Goal: Task Accomplishment & Management: Manage account settings

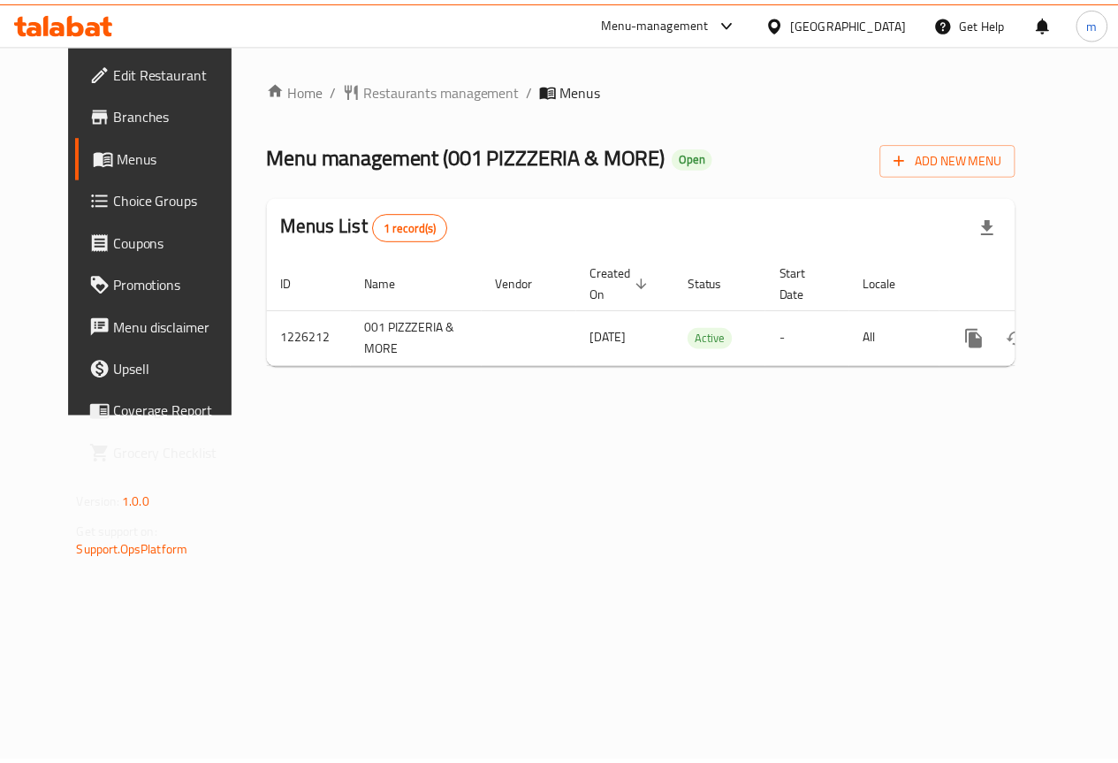
scroll to position [0, 6]
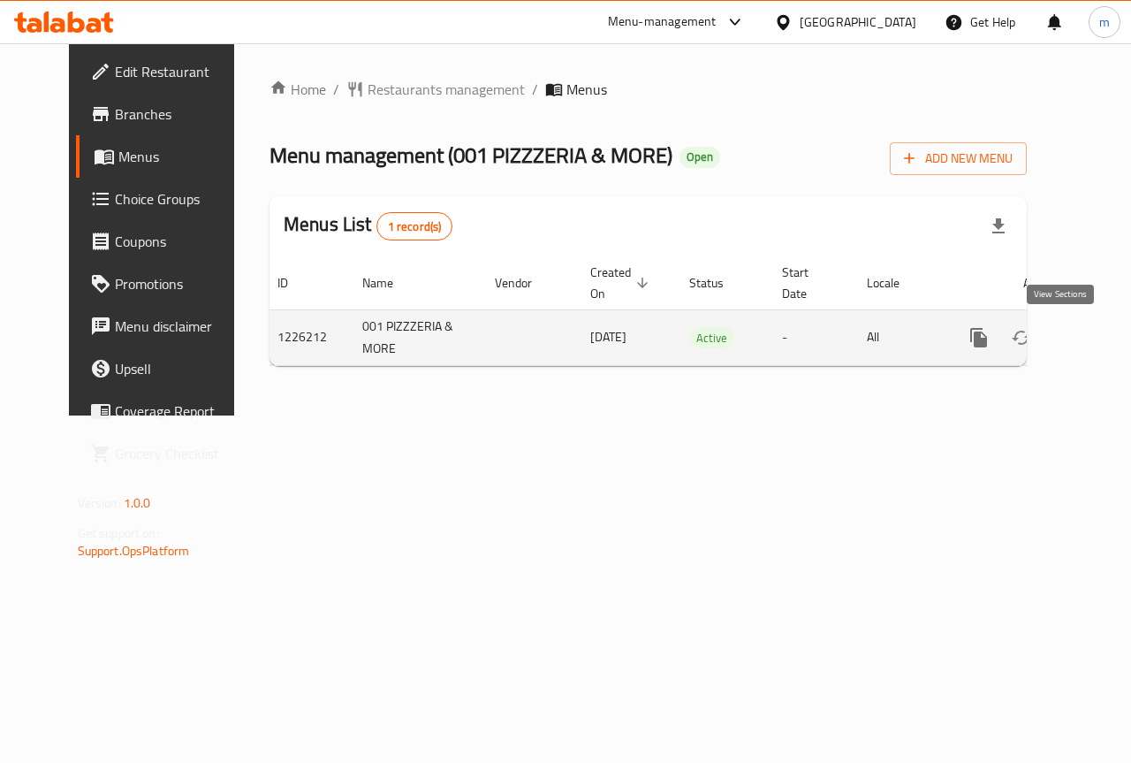
click at [1096, 332] on icon "enhanced table" at bounding box center [1106, 337] width 21 height 21
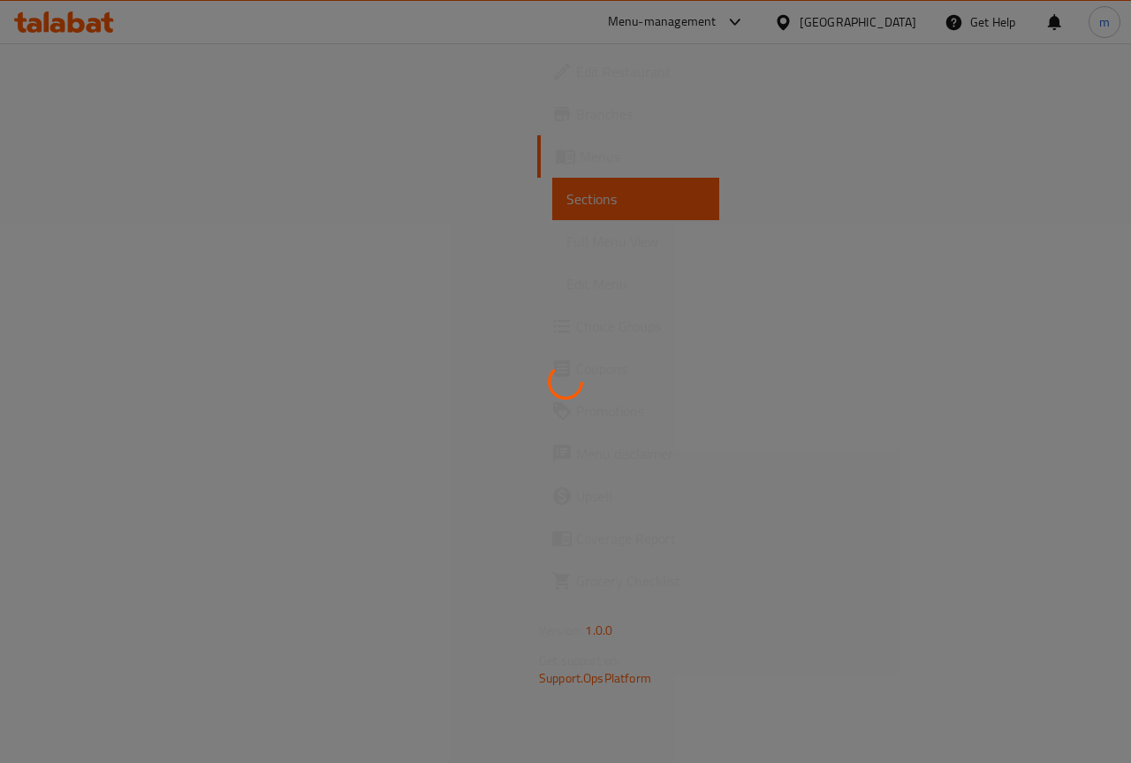
click at [647, 290] on div at bounding box center [565, 381] width 1131 height 763
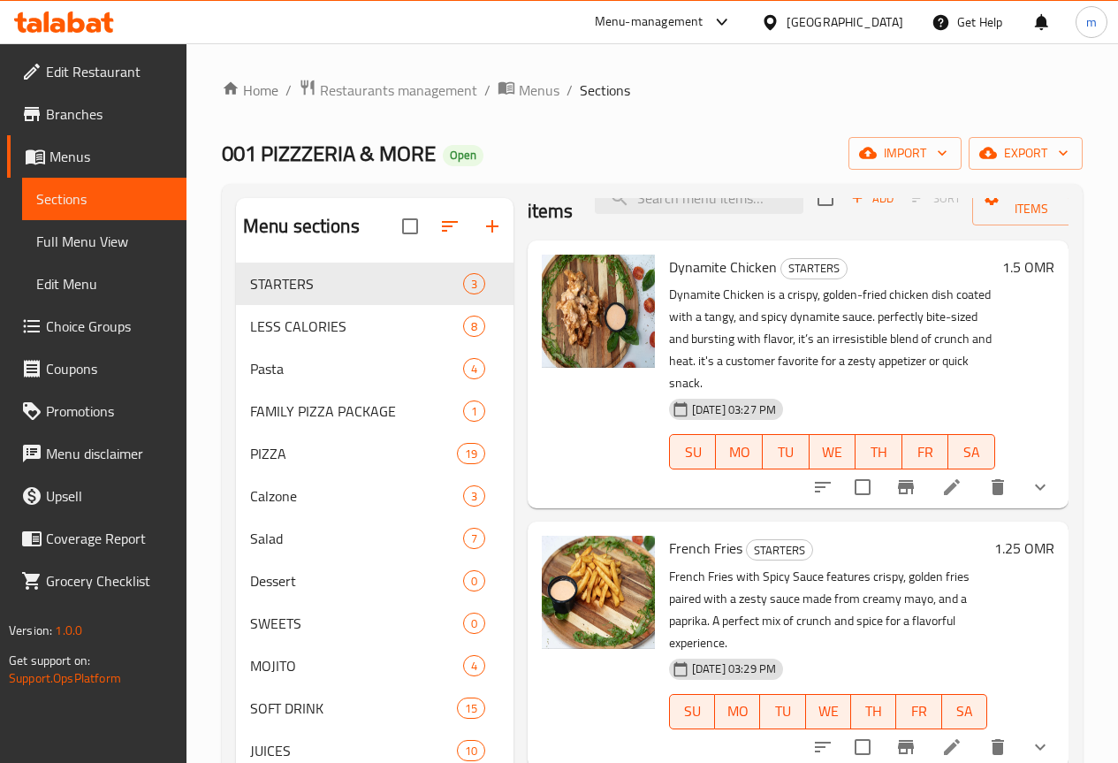
click at [94, 119] on span "Branches" at bounding box center [109, 113] width 126 height 21
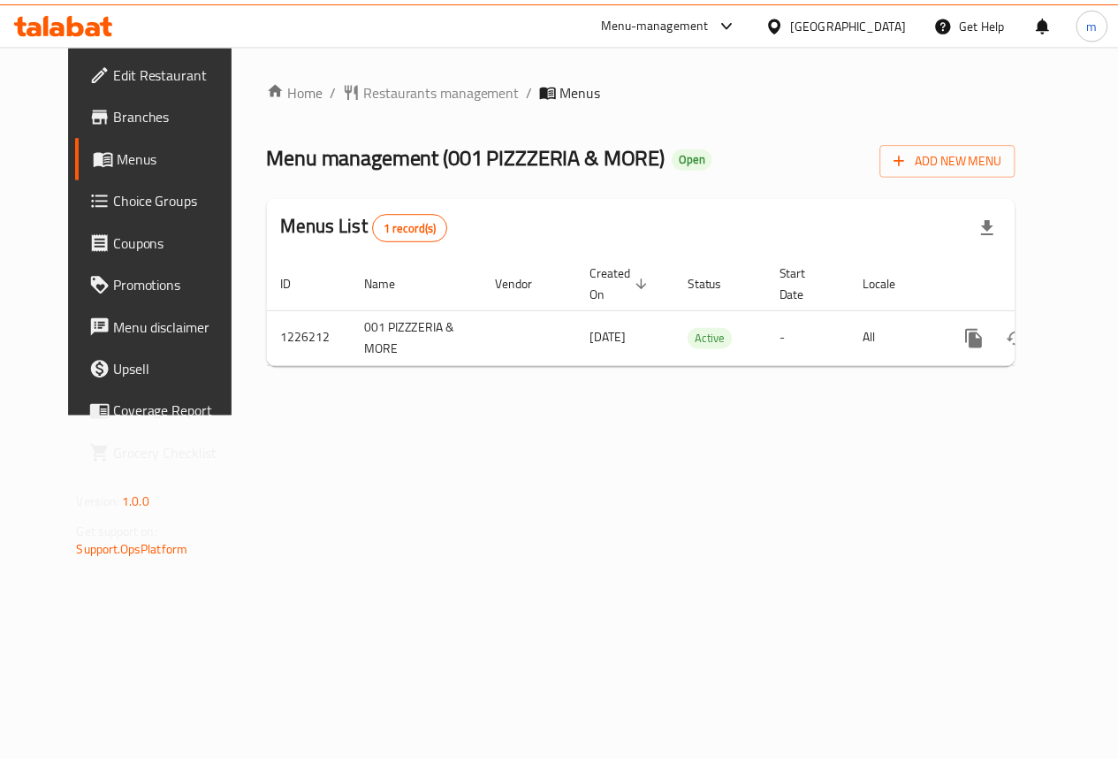
scroll to position [0, 6]
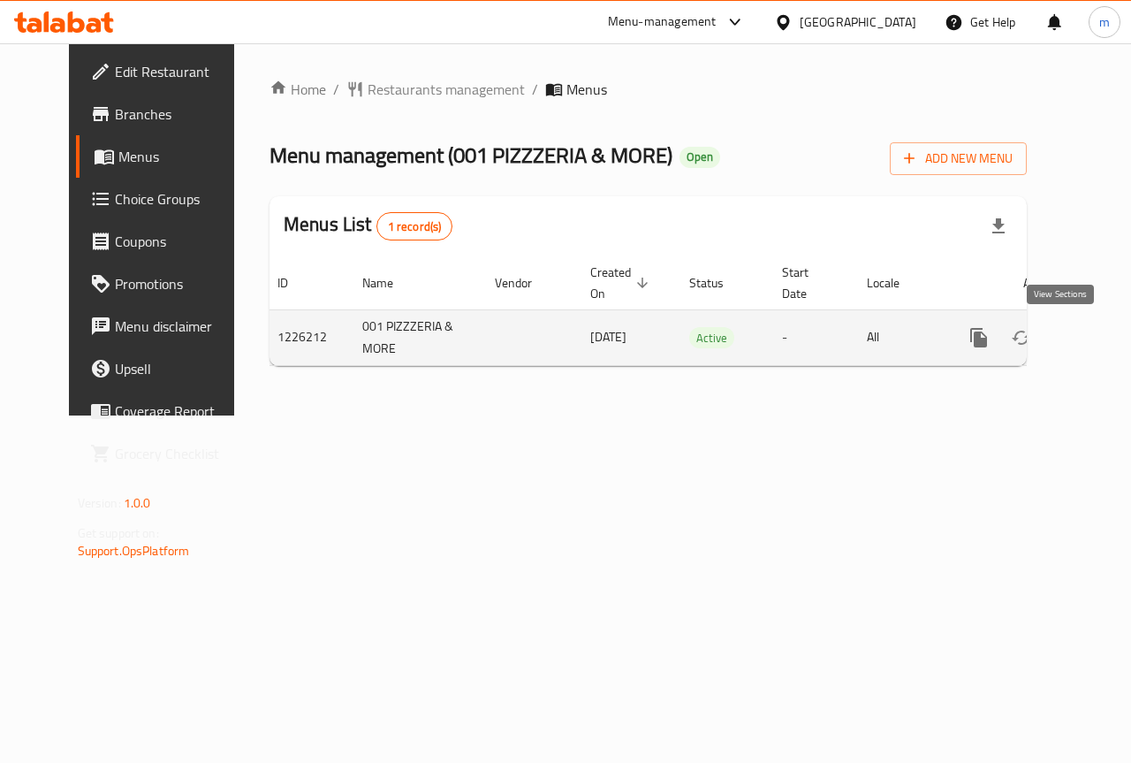
click at [1096, 332] on icon "enhanced table" at bounding box center [1106, 337] width 21 height 21
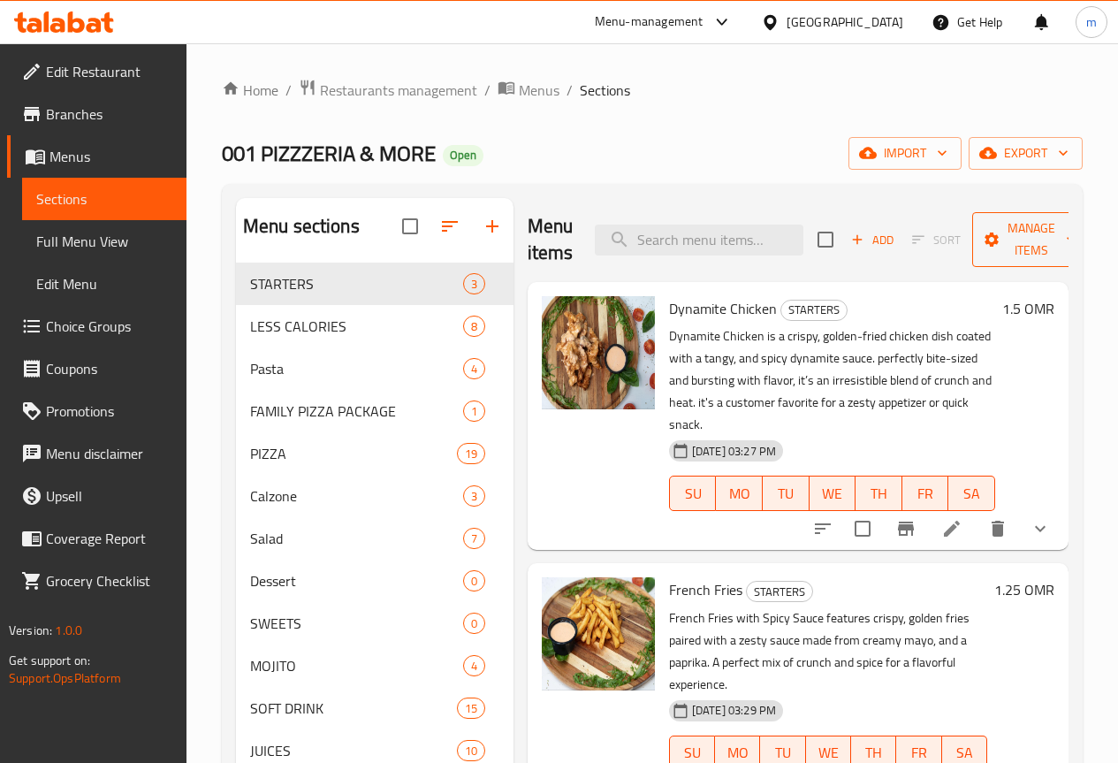
click at [1004, 236] on span "Manage items" at bounding box center [1031, 239] width 90 height 44
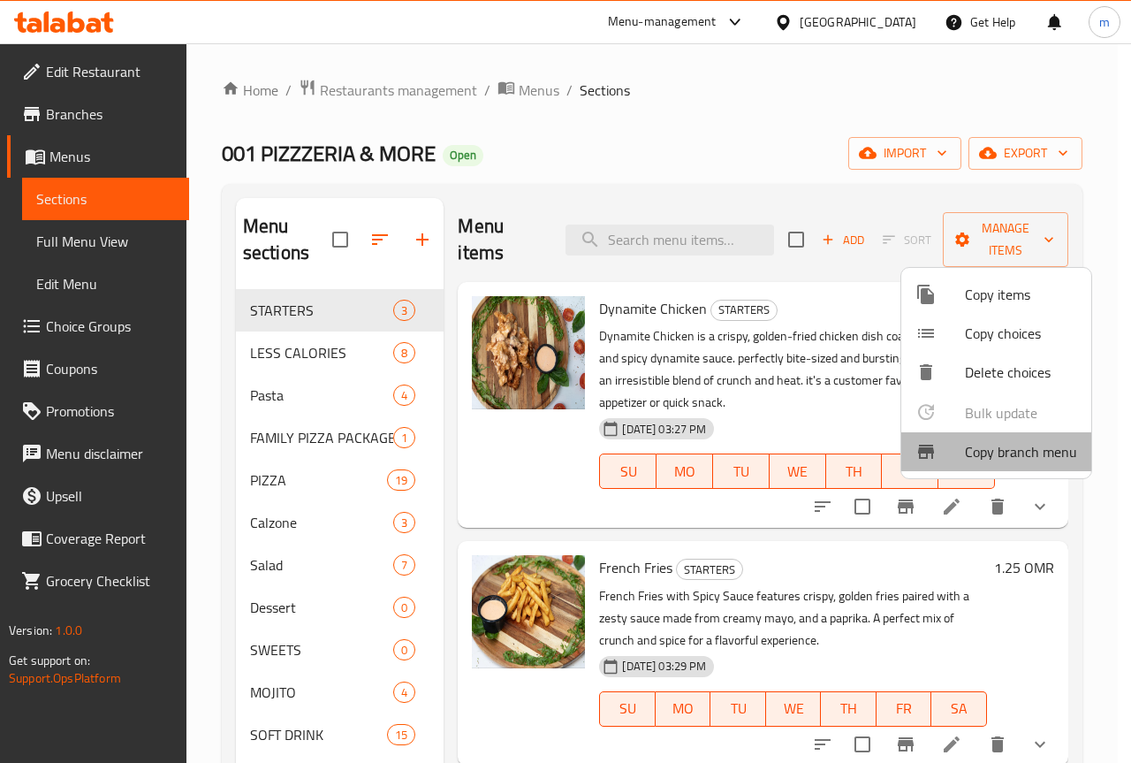
click at [1016, 453] on span "Copy branch menu" at bounding box center [1021, 451] width 112 height 21
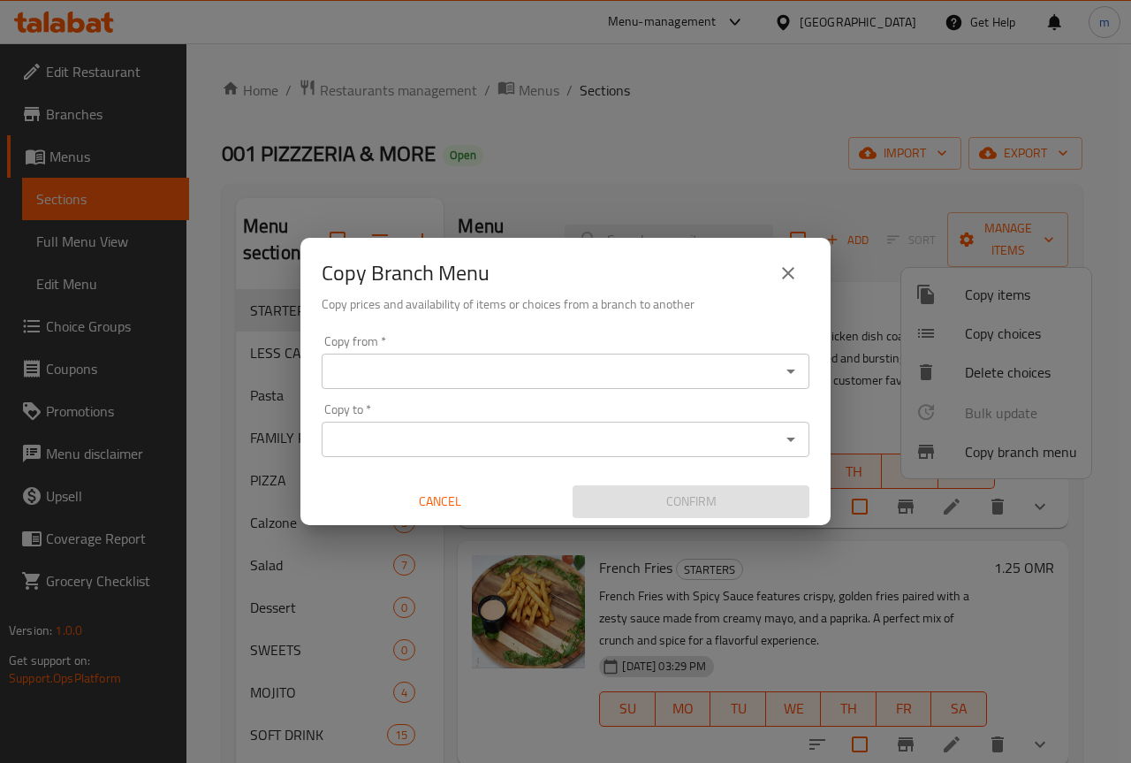
click at [594, 375] on input "Copy from   *" at bounding box center [551, 371] width 448 height 25
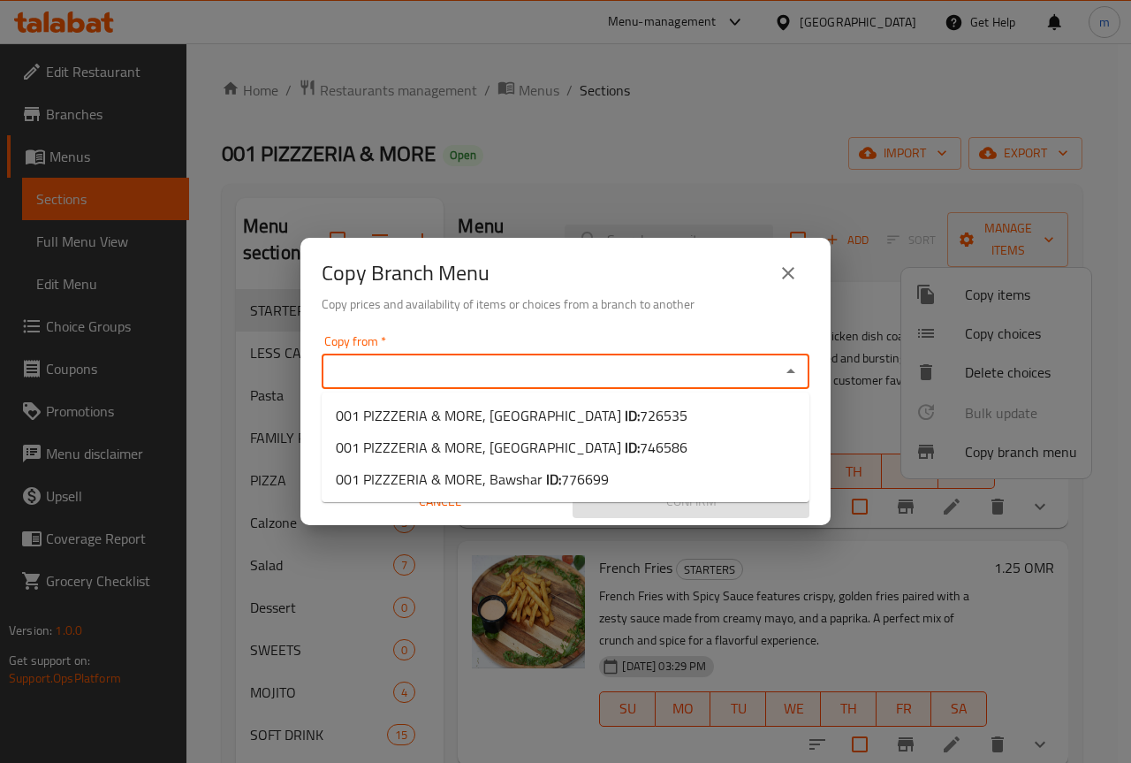
click at [440, 363] on input "Copy from   *" at bounding box center [551, 371] width 448 height 25
paste input "1226212"
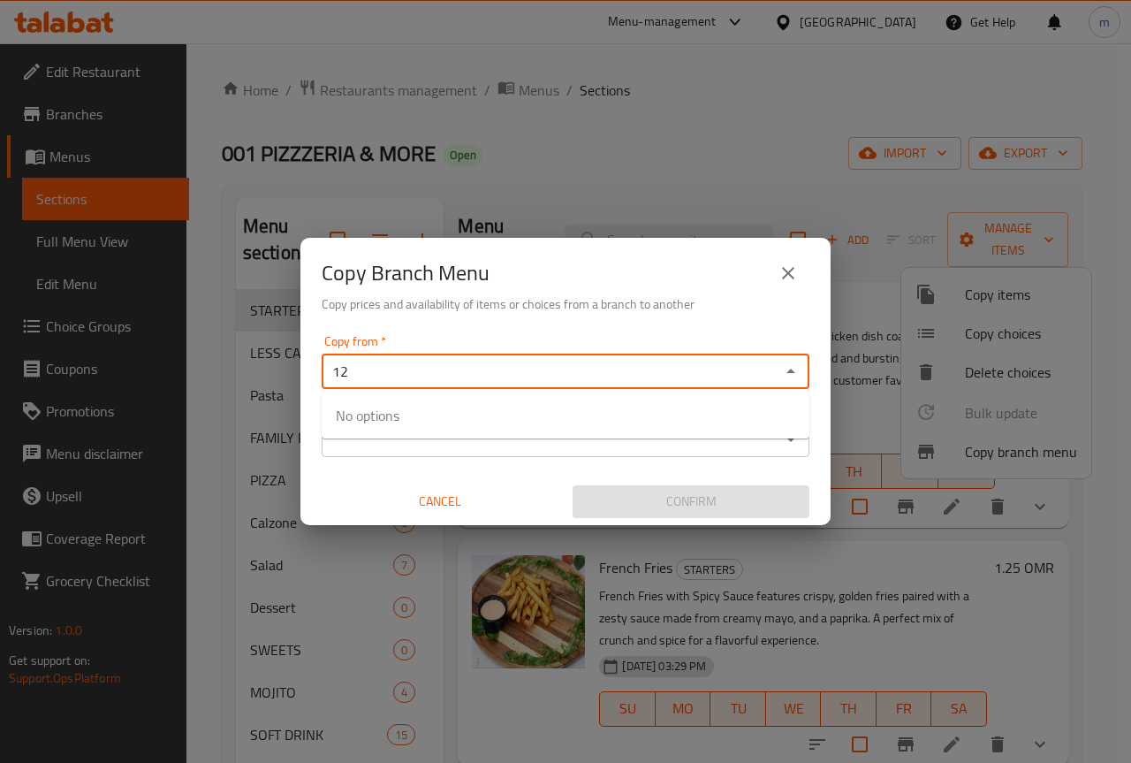
type input "1"
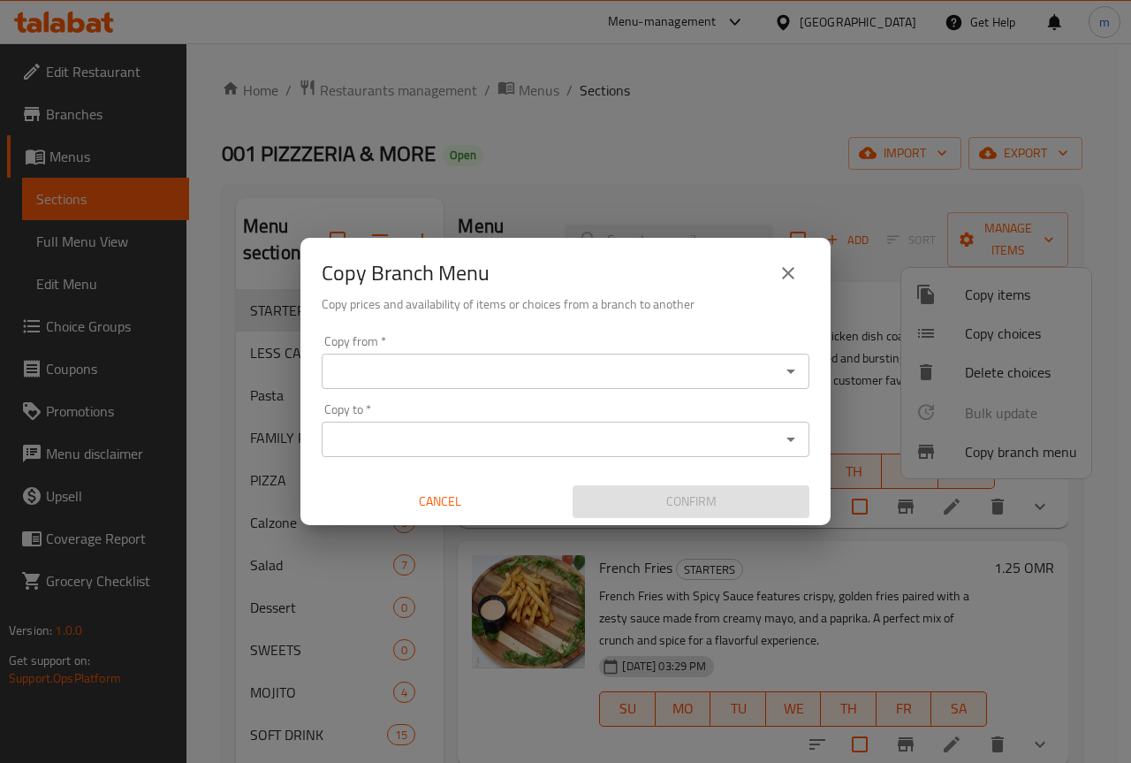
click at [774, 262] on button "close" at bounding box center [788, 273] width 42 height 42
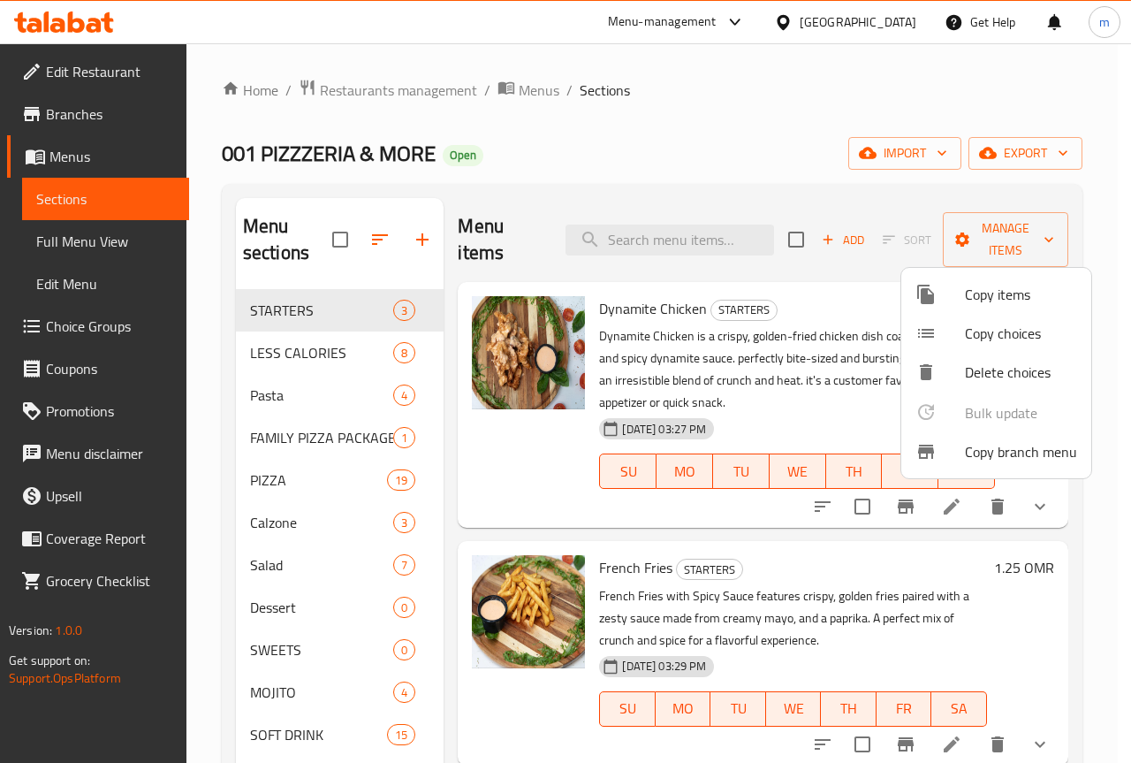
click at [967, 457] on span "Copy branch menu" at bounding box center [1021, 451] width 112 height 21
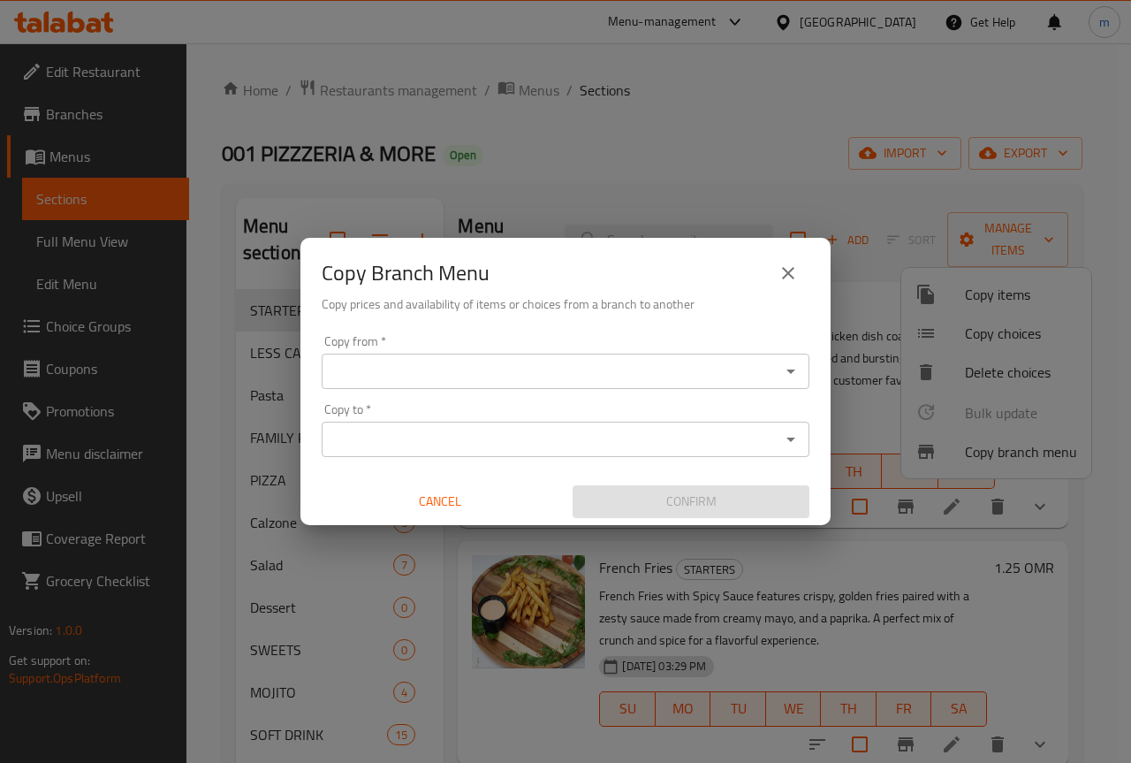
click at [447, 384] on div "Copy from *" at bounding box center [566, 371] width 488 height 35
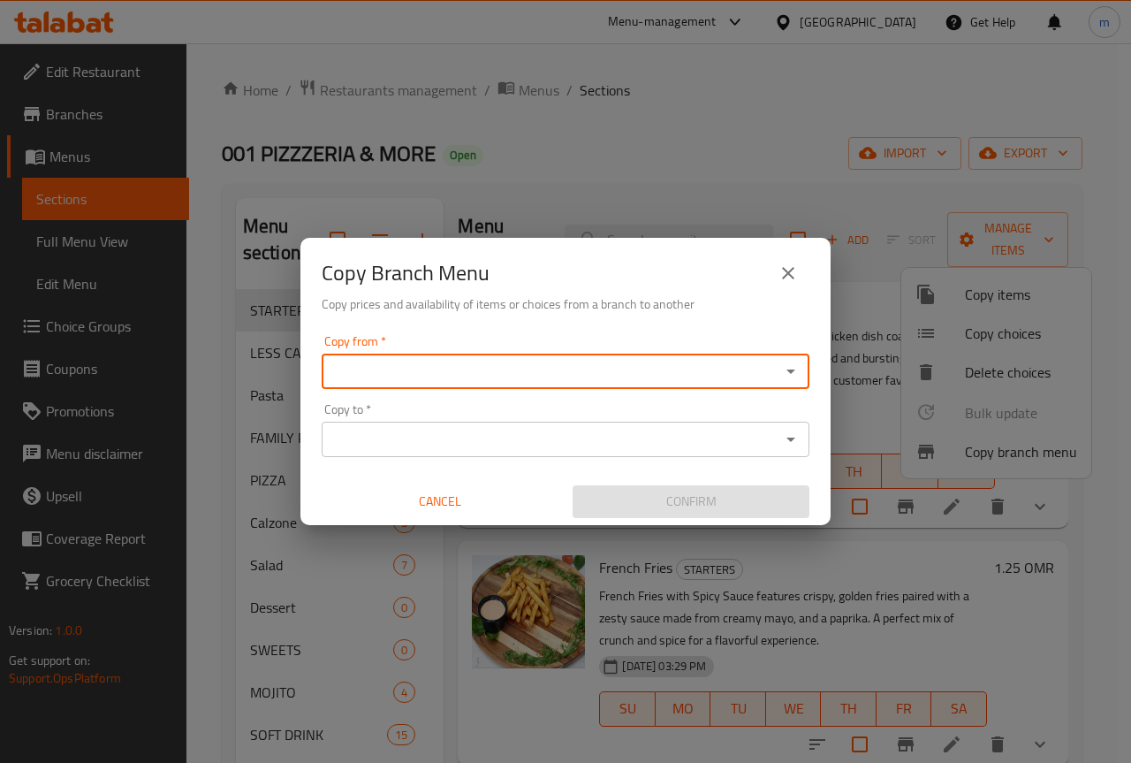
paste input "746586"
type input "746586"
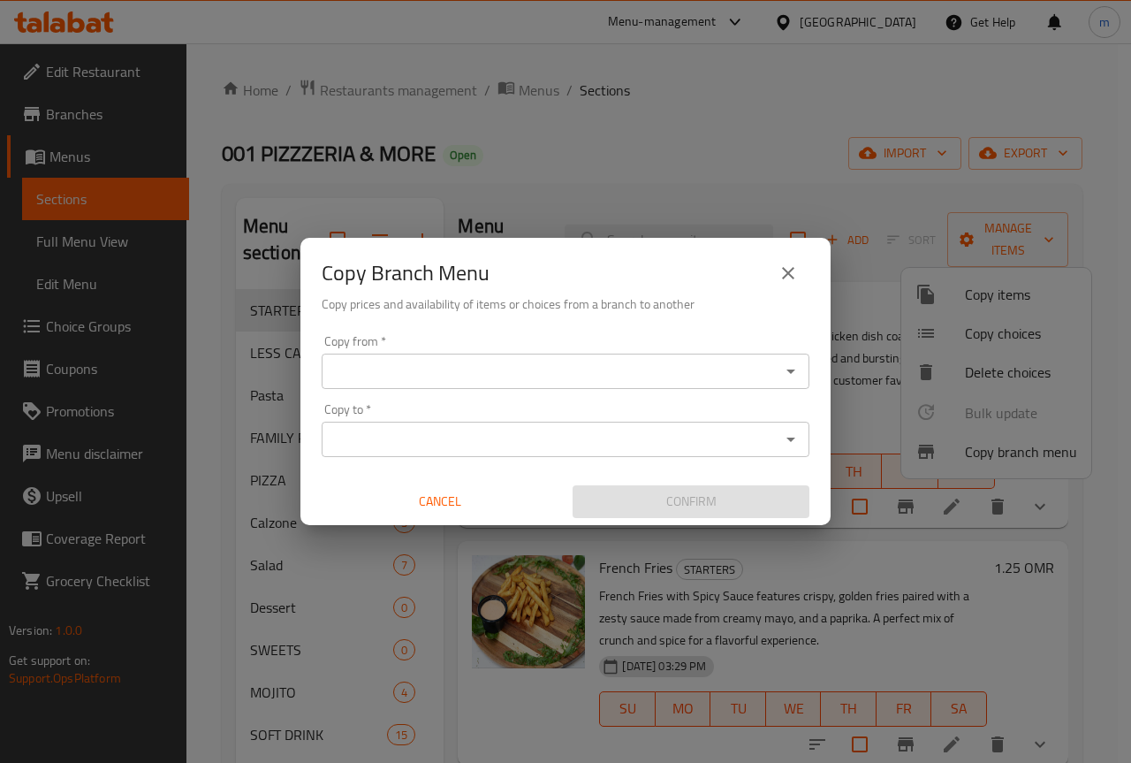
click at [496, 374] on input "Copy from   *" at bounding box center [551, 371] width 448 height 25
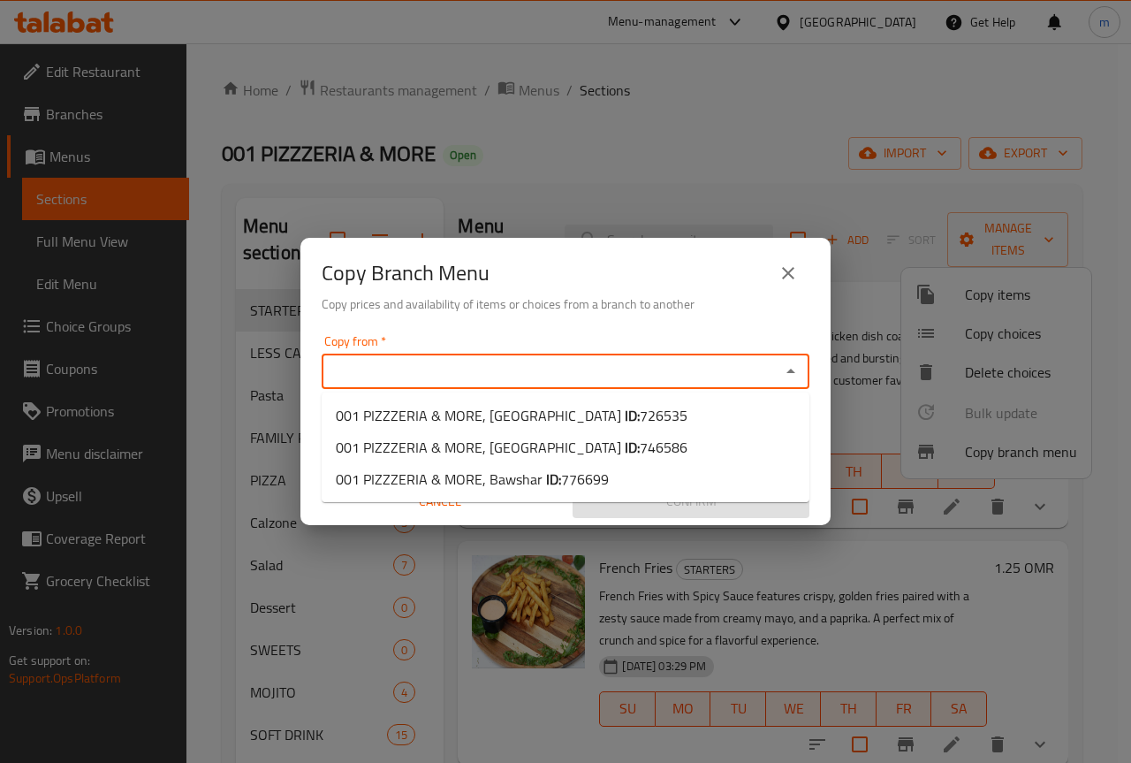
paste input "746586"
type input "746586"
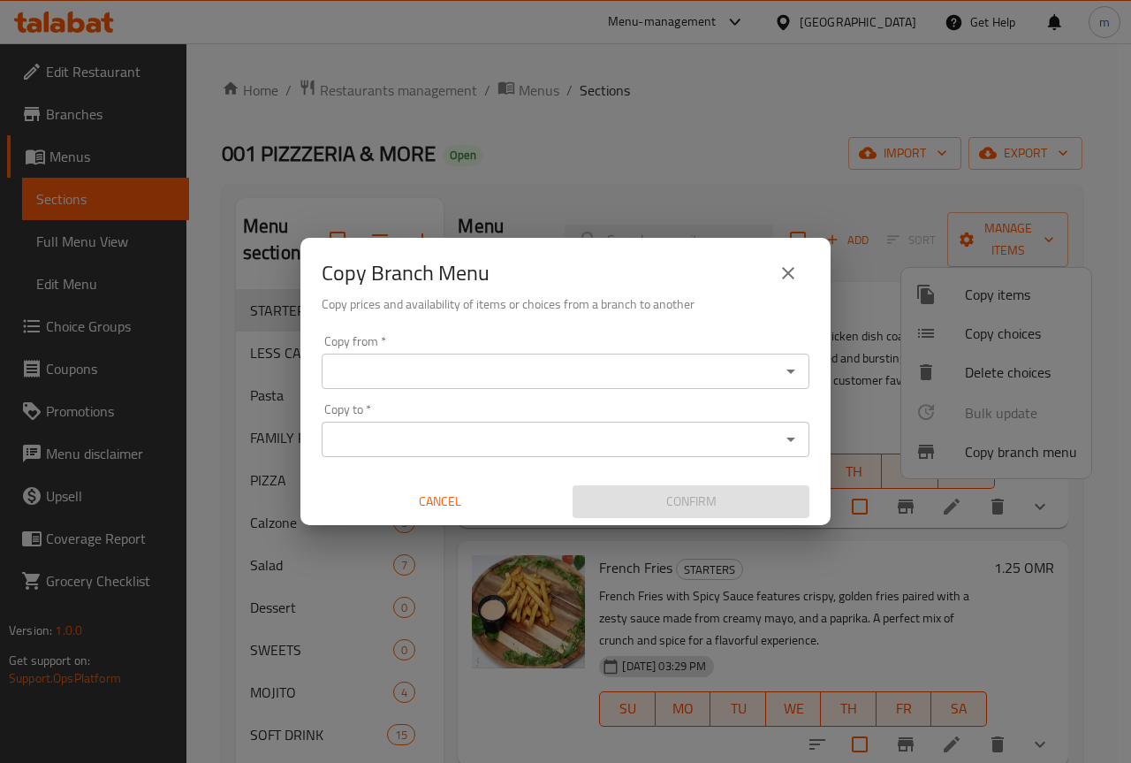
click at [517, 380] on input "Copy from   *" at bounding box center [551, 371] width 448 height 25
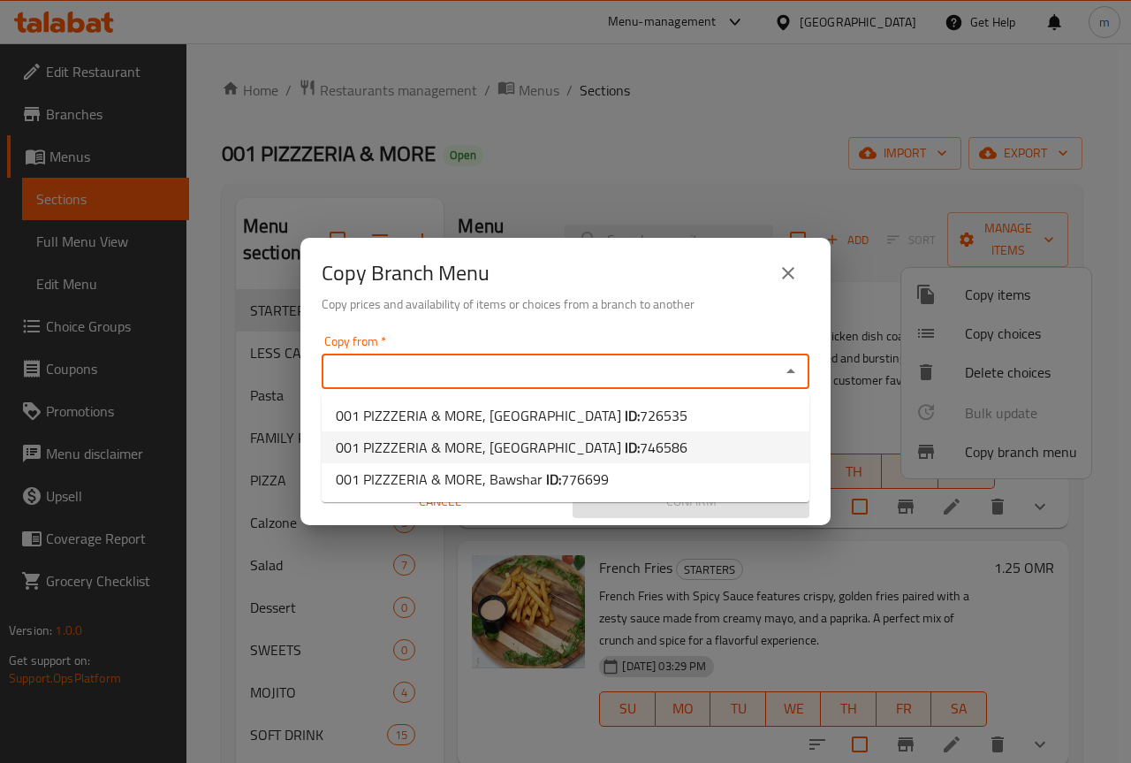
click at [640, 448] on span "746586" at bounding box center [664, 447] width 48 height 27
type input "001 PIZZZERIA & MORE, Al Mawalih South"
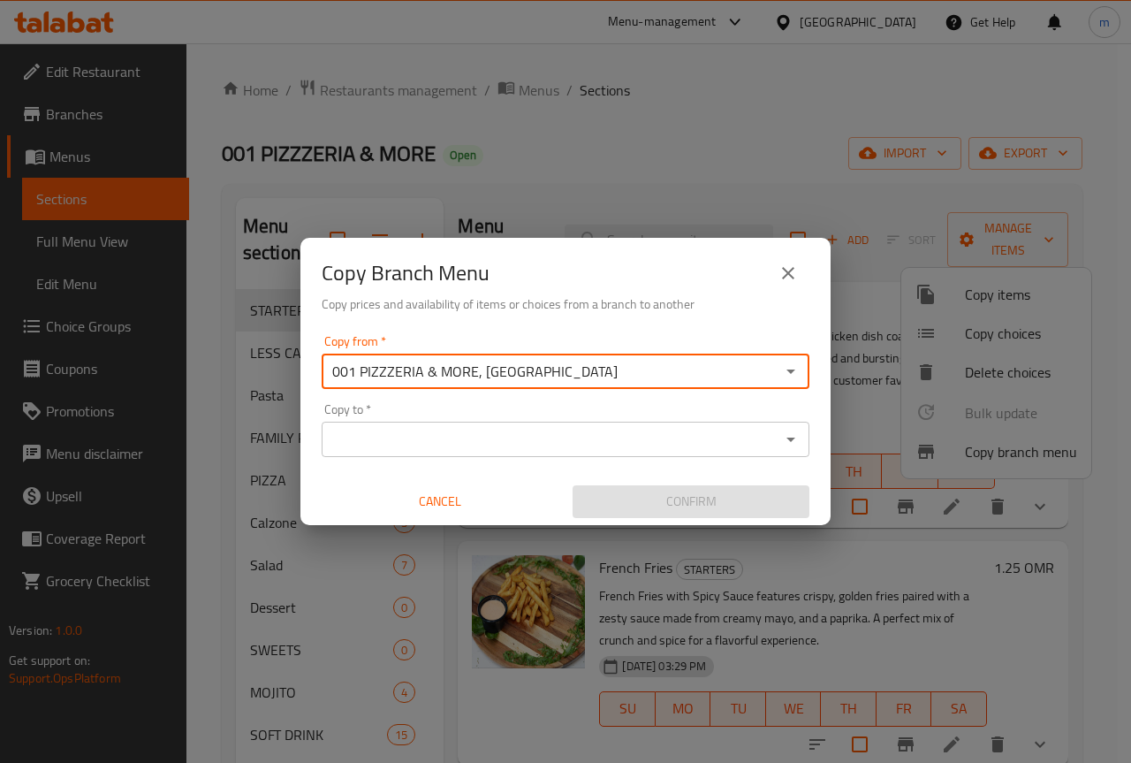
click at [562, 444] on input "Copy to   *" at bounding box center [551, 439] width 448 height 25
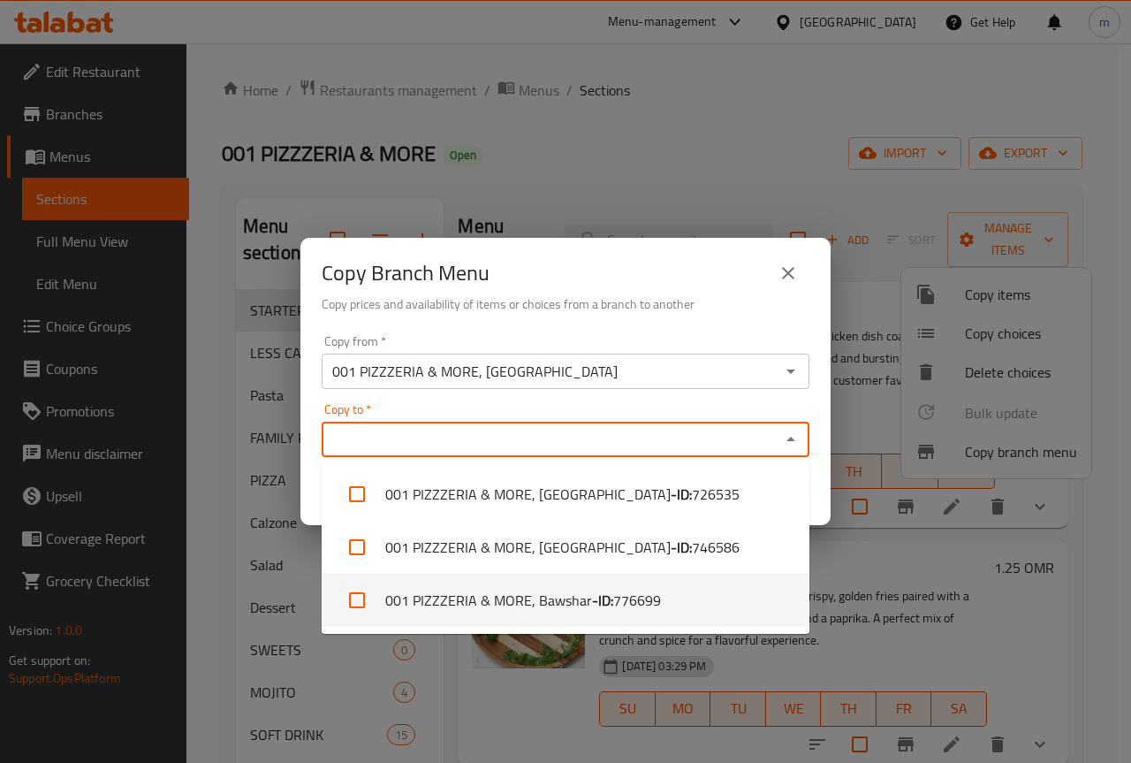
click at [627, 608] on span "776699" at bounding box center [637, 600] width 48 height 21
checkbox input "true"
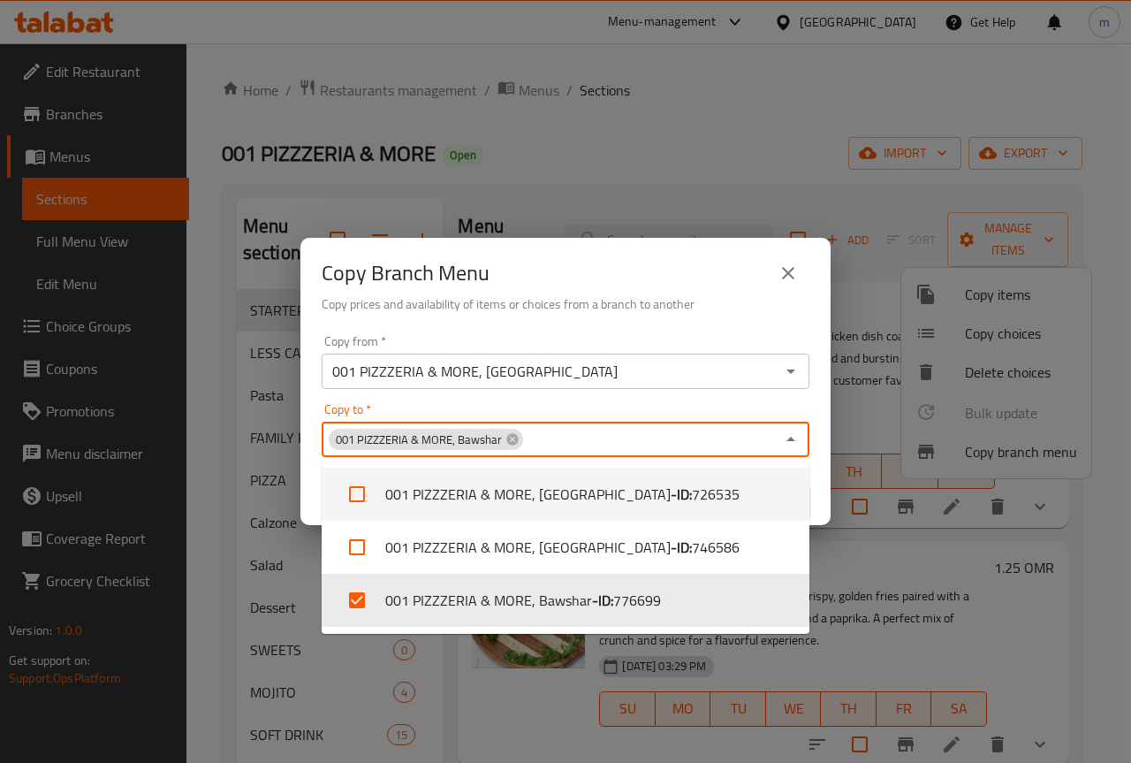
click at [308, 486] on div "Copy from   * 001 PIZZZERIA & MORE, Al Mawalih South Copy from * Copy to   * 00…" at bounding box center [565, 426] width 530 height 197
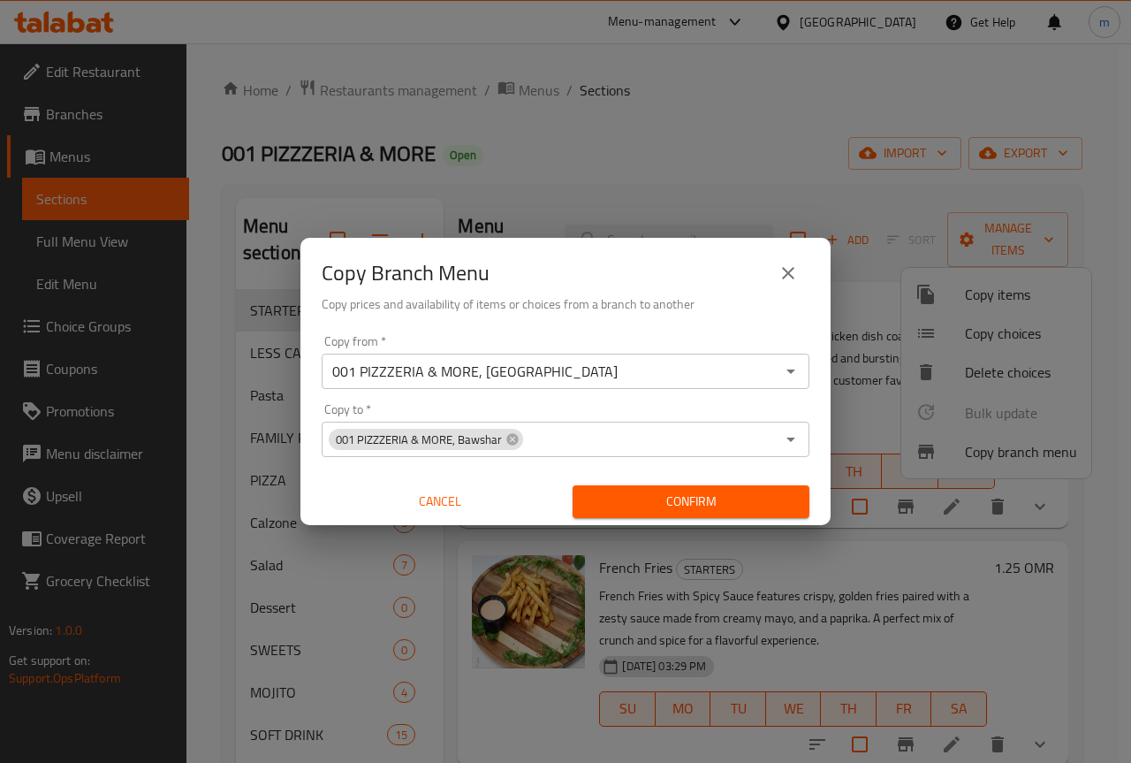
click at [652, 506] on span "Confirm" at bounding box center [691, 502] width 209 height 22
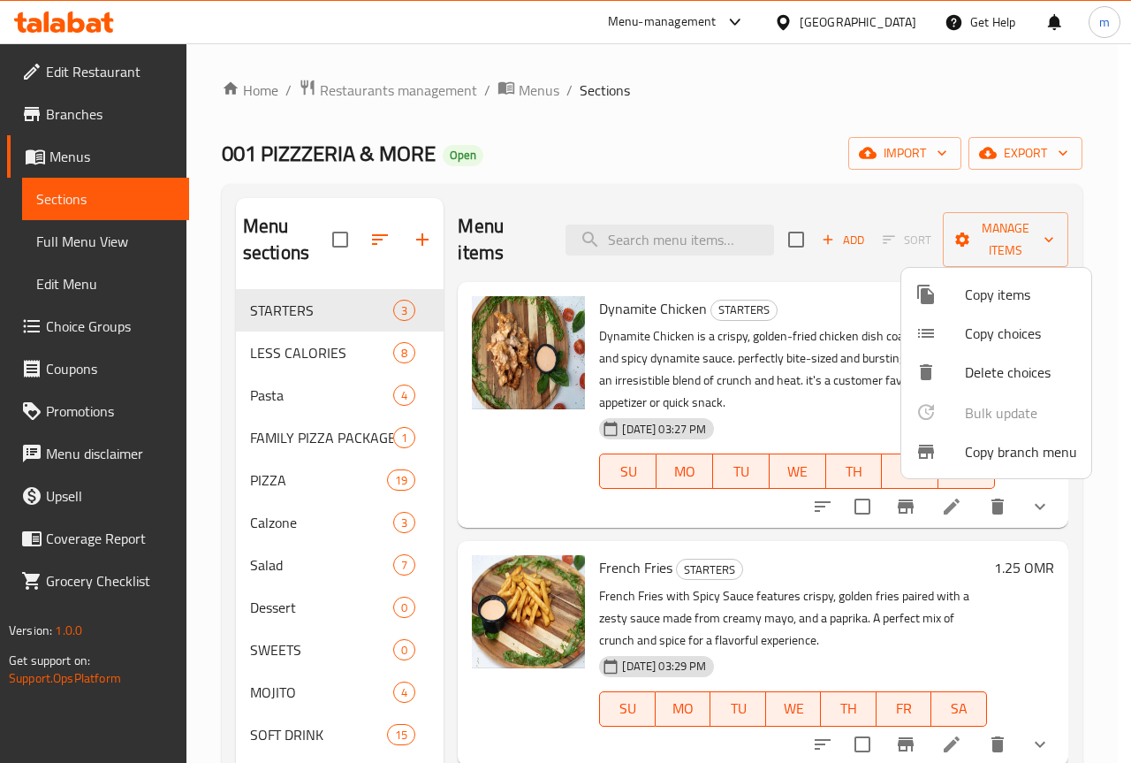
click at [164, 119] on div at bounding box center [565, 381] width 1131 height 763
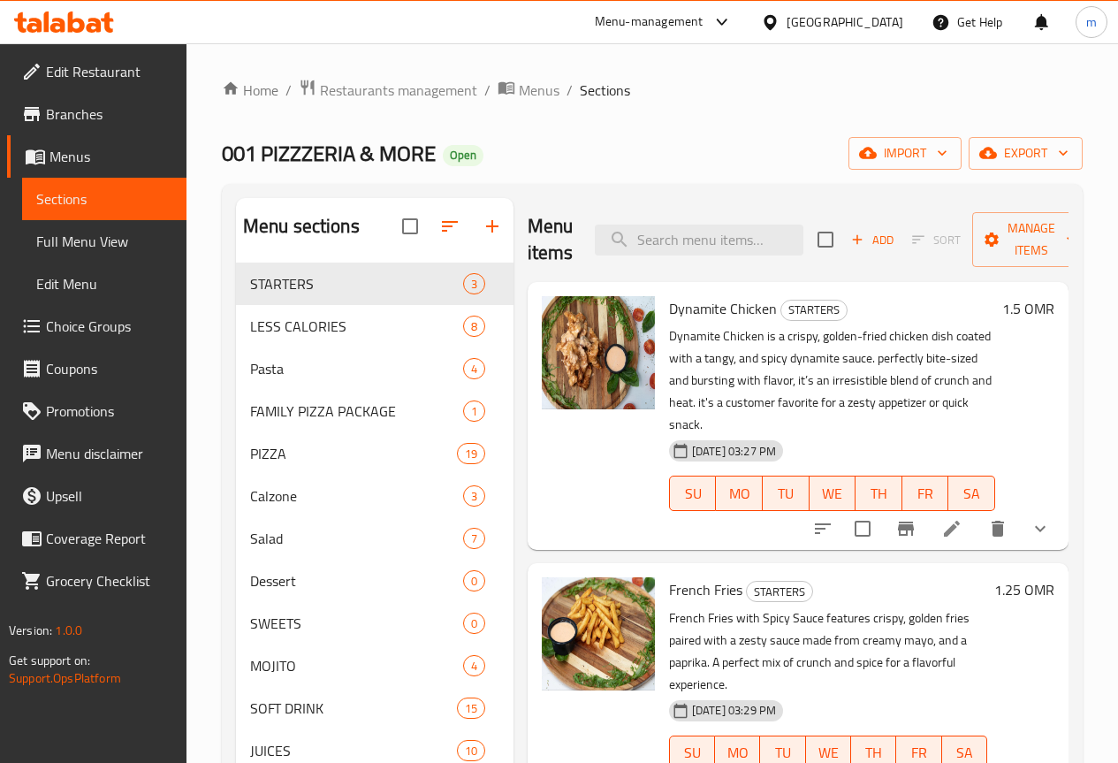
click at [106, 110] on span "Branches" at bounding box center [109, 113] width 126 height 21
click at [109, 111] on span "Branches" at bounding box center [109, 113] width 126 height 21
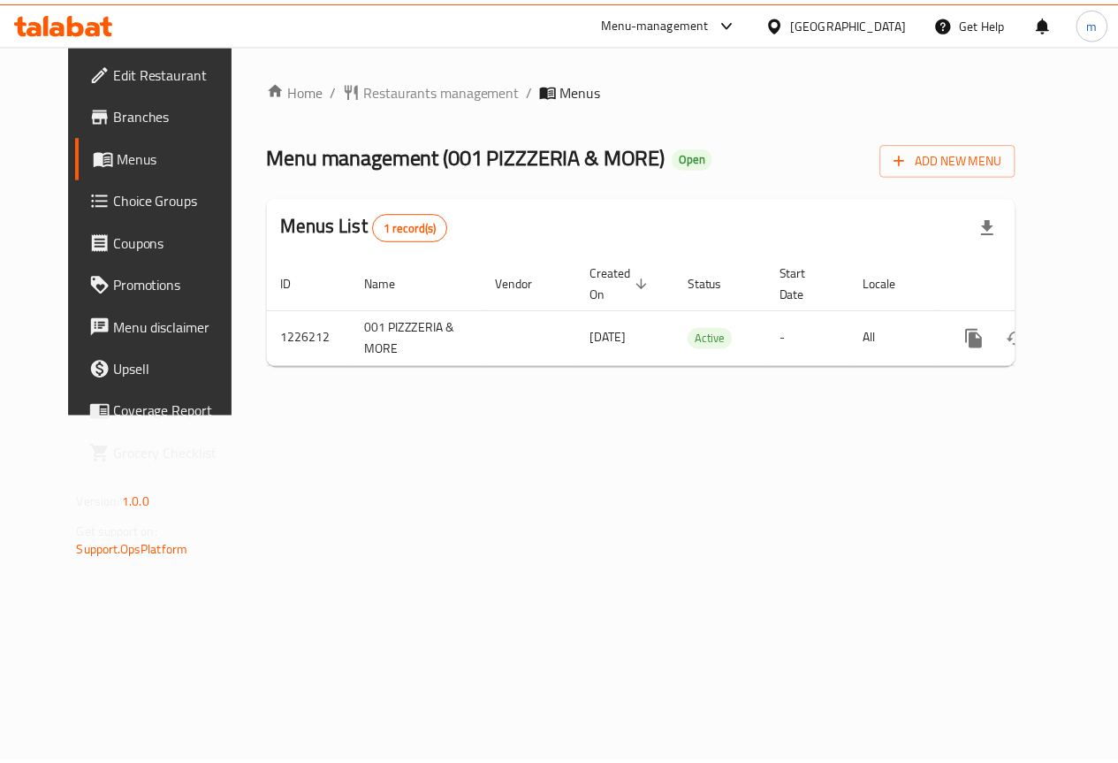
scroll to position [0, 6]
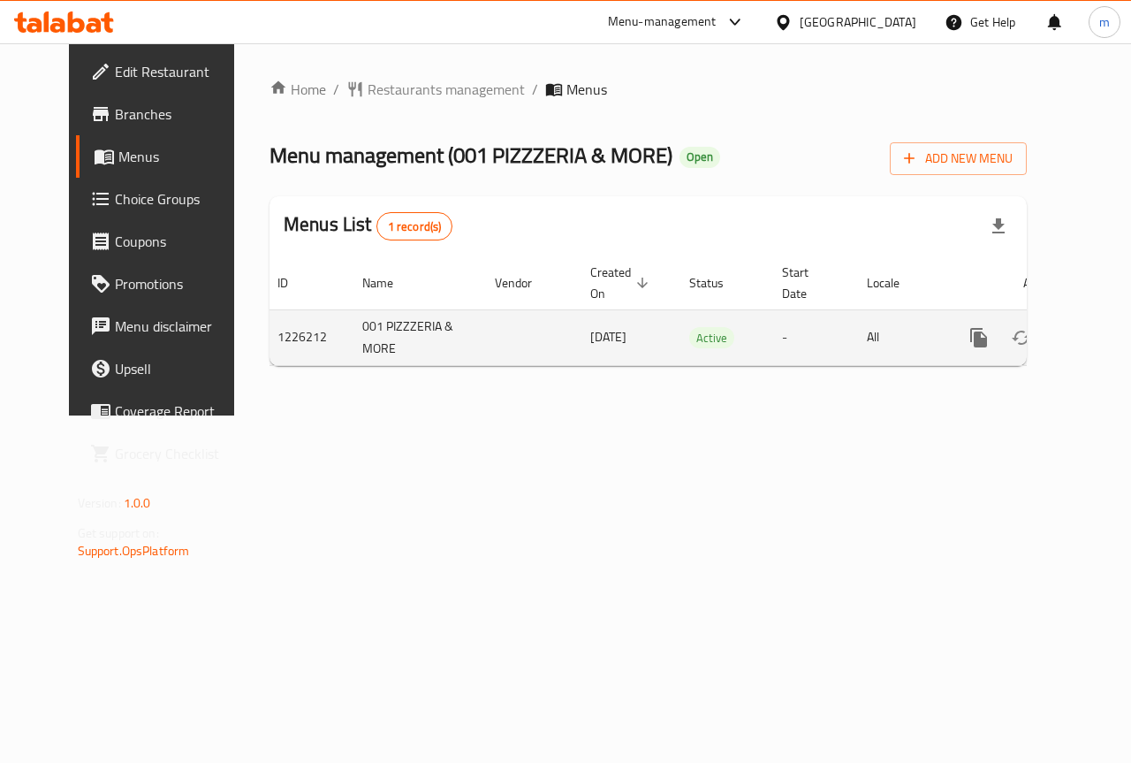
click at [1096, 336] on icon "enhanced table" at bounding box center [1106, 337] width 21 height 21
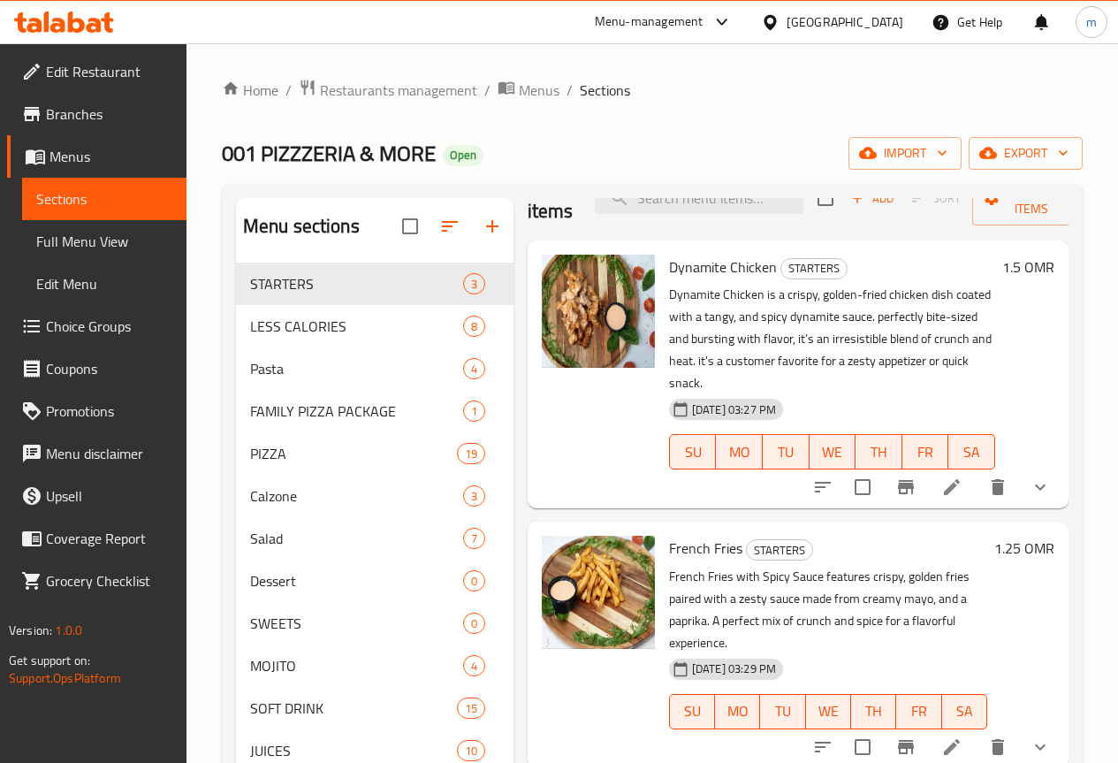
click at [105, 246] on span "Full Menu View" at bounding box center [104, 241] width 136 height 21
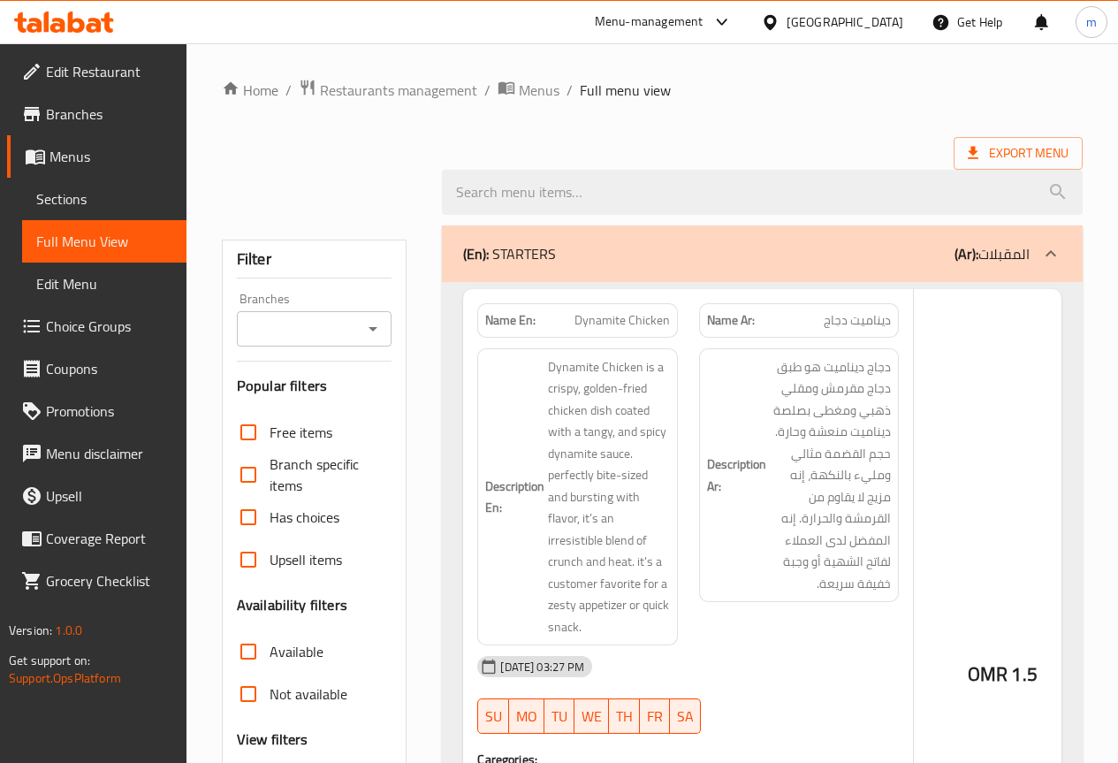
click at [66, 245] on span "Full Menu View" at bounding box center [104, 241] width 136 height 21
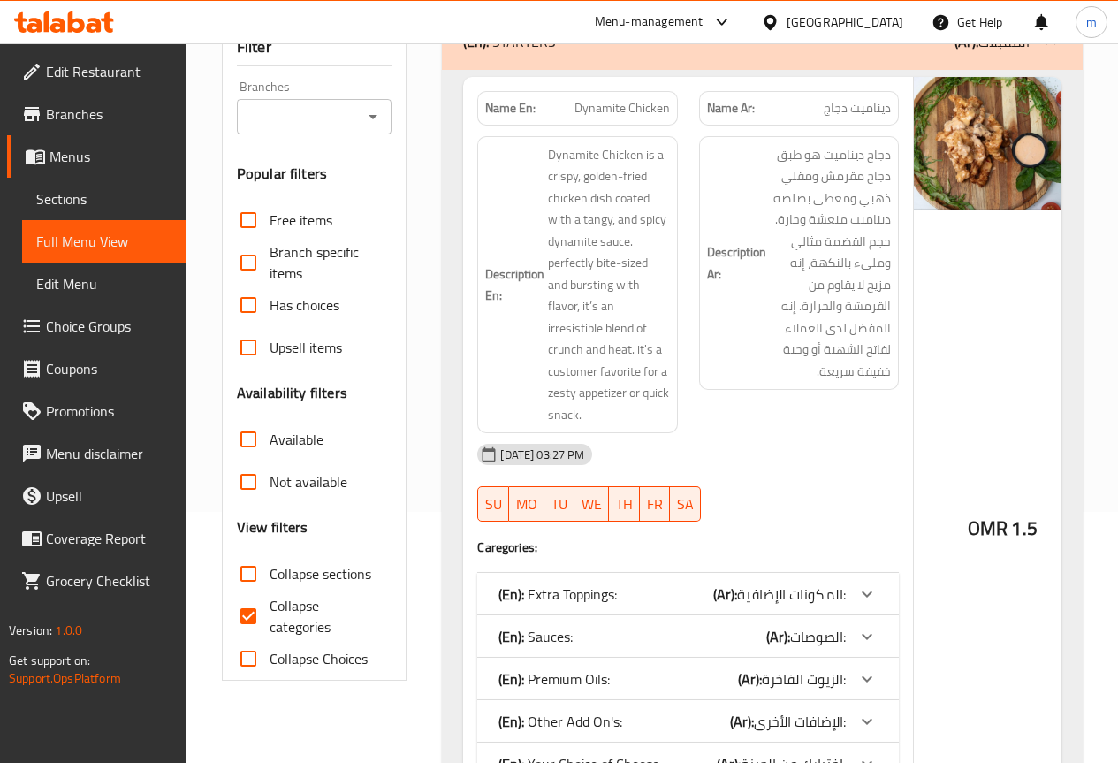
scroll to position [354, 0]
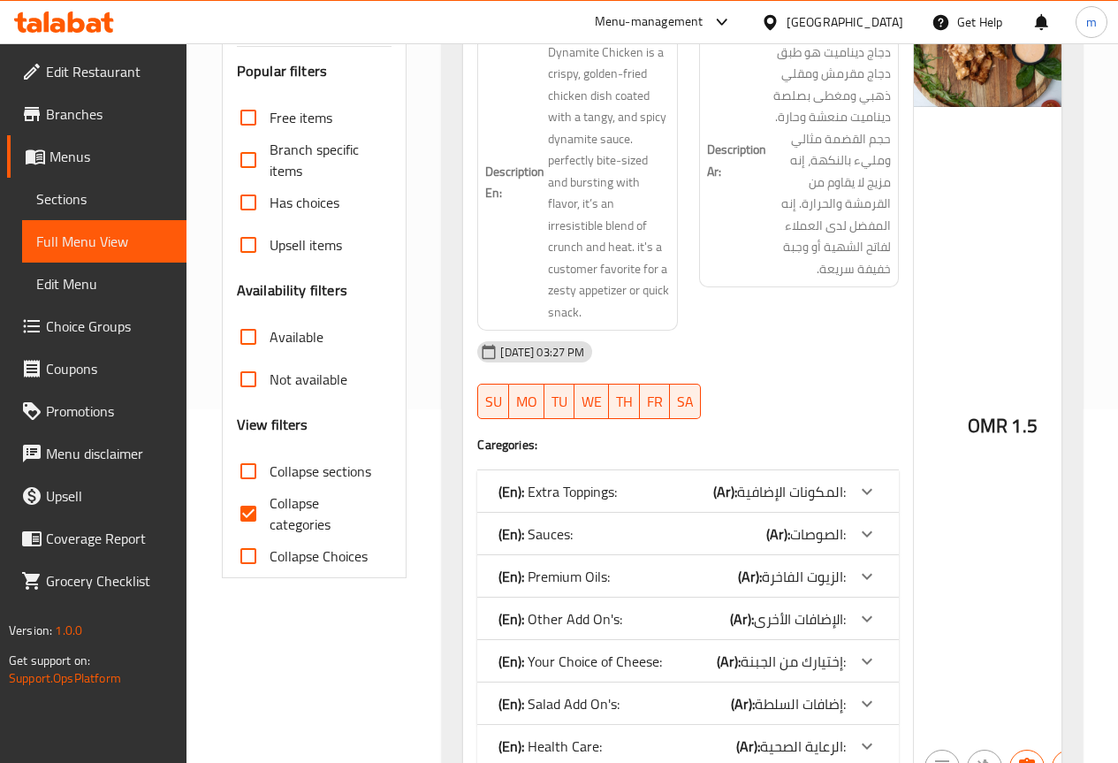
drag, startPoint x: 251, startPoint y: 508, endPoint x: 336, endPoint y: 167, distance: 351.5
click at [251, 509] on input "Collapse categories" at bounding box center [248, 513] width 42 height 42
checkbox input "false"
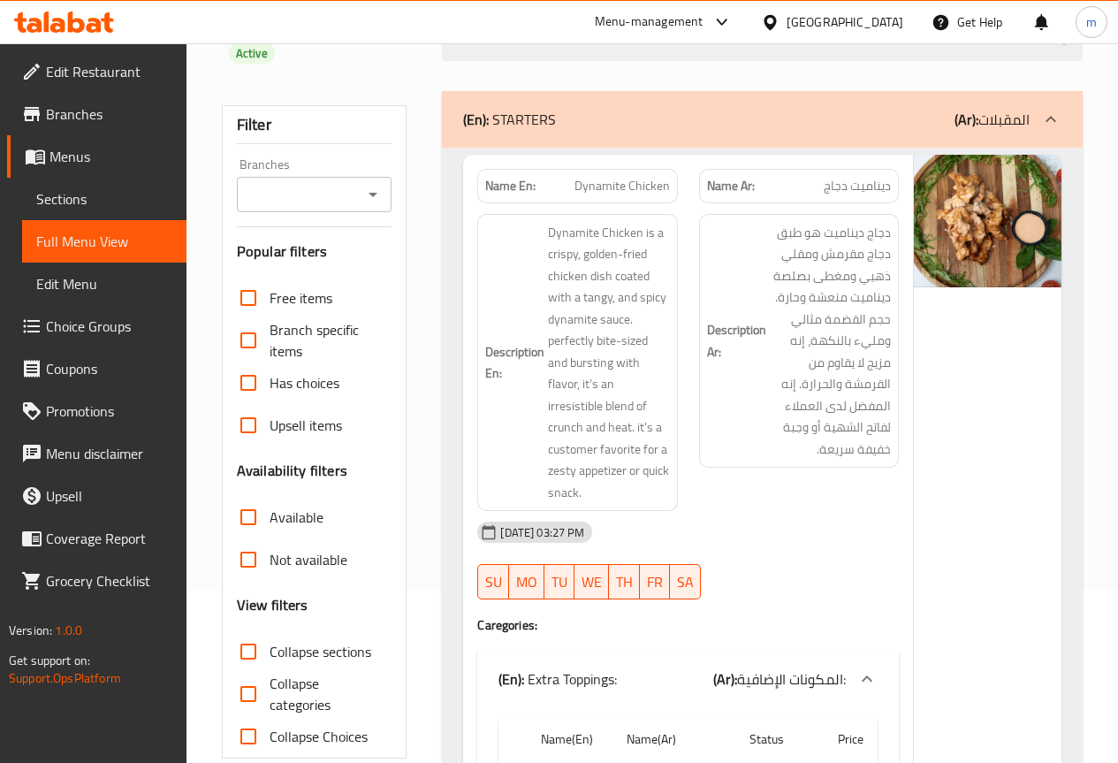
scroll to position [0, 0]
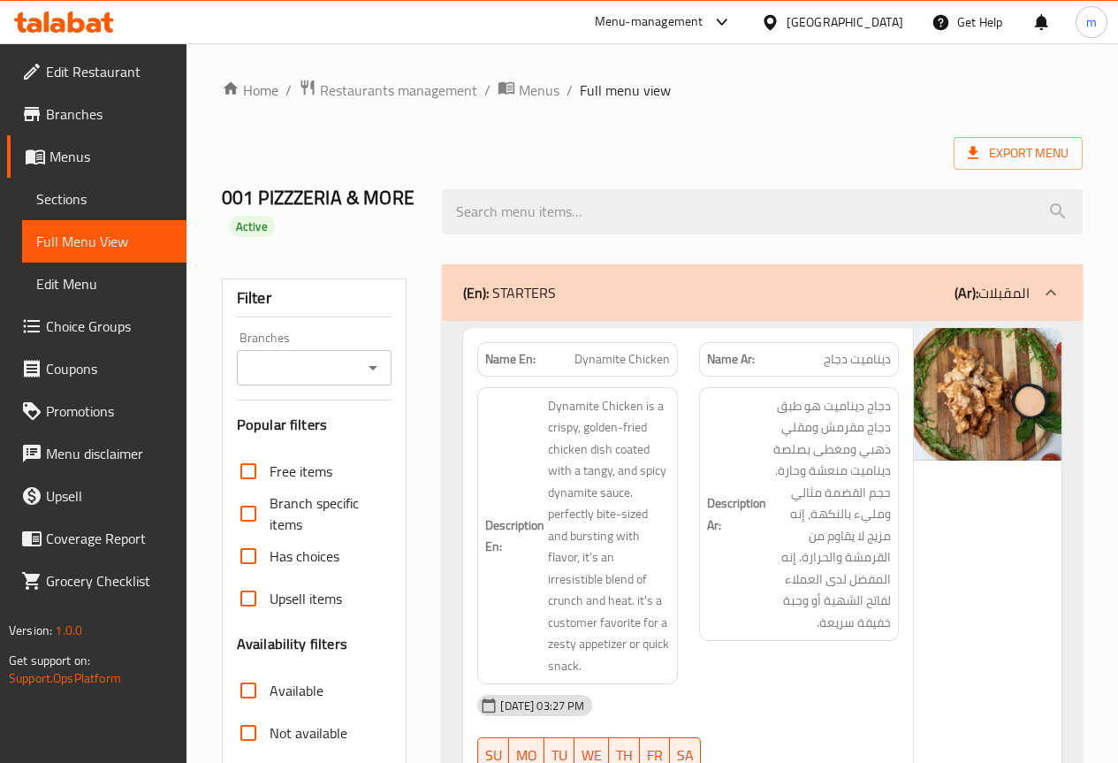
click at [91, 108] on span "Branches" at bounding box center [109, 113] width 126 height 21
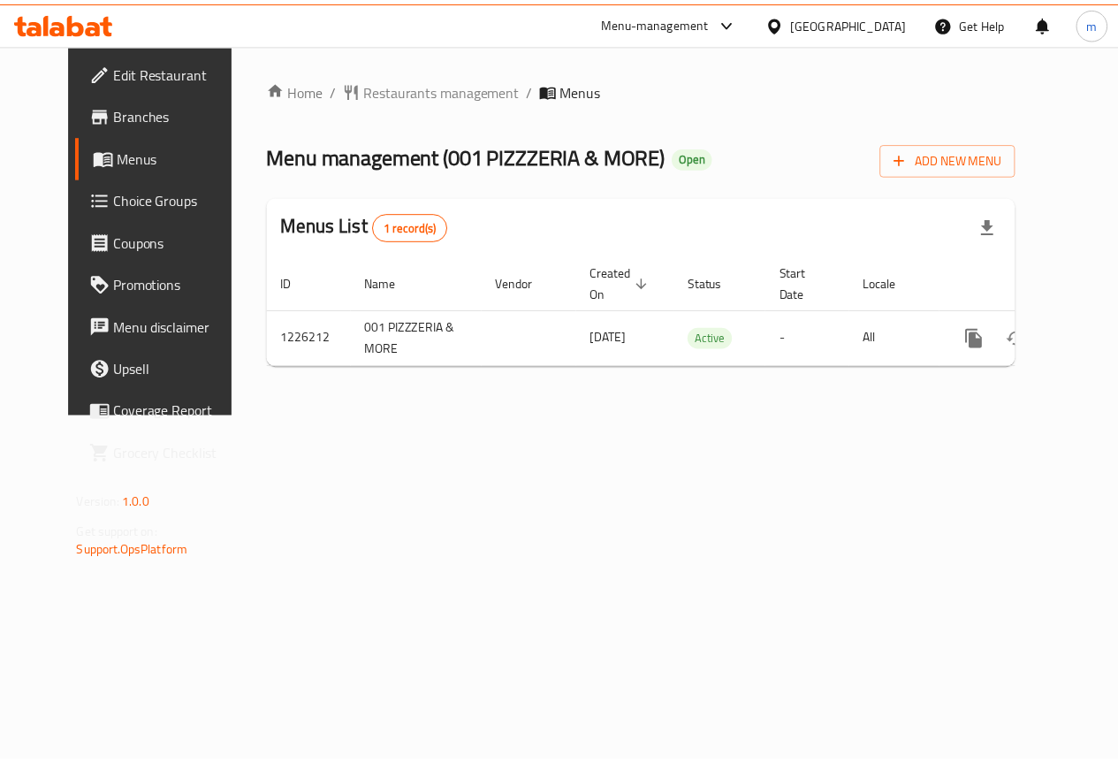
scroll to position [0, 6]
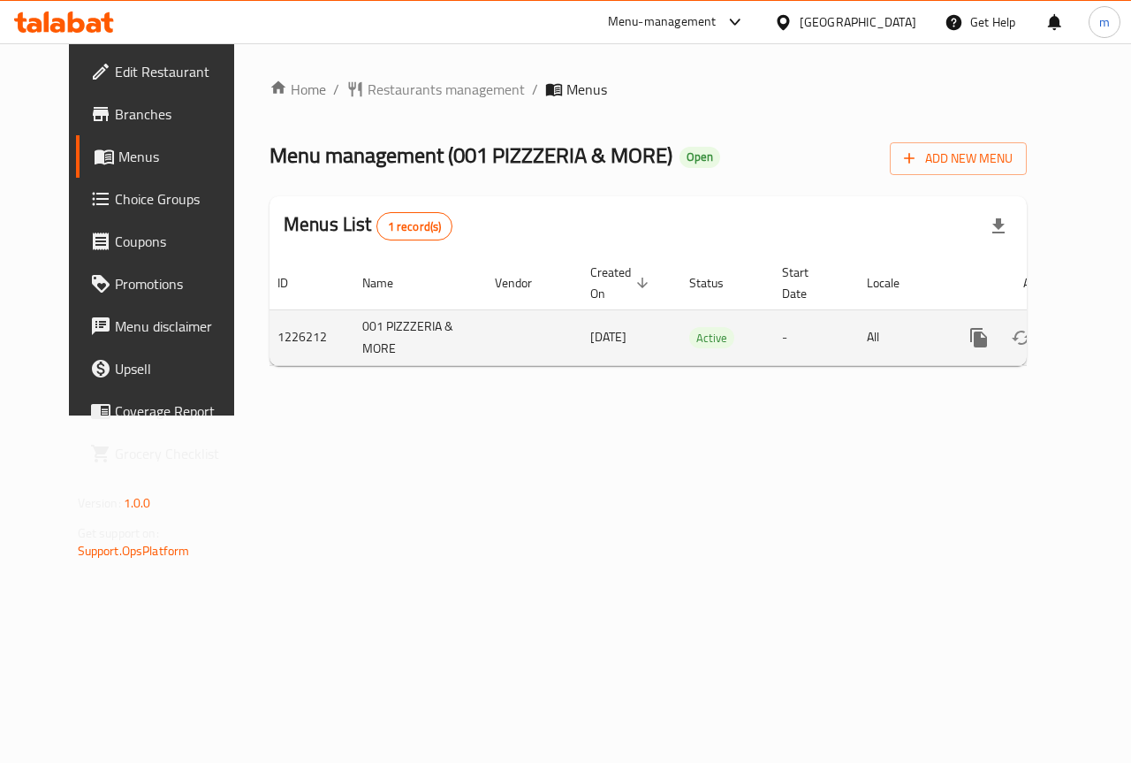
click at [1096, 336] on icon "enhanced table" at bounding box center [1106, 337] width 21 height 21
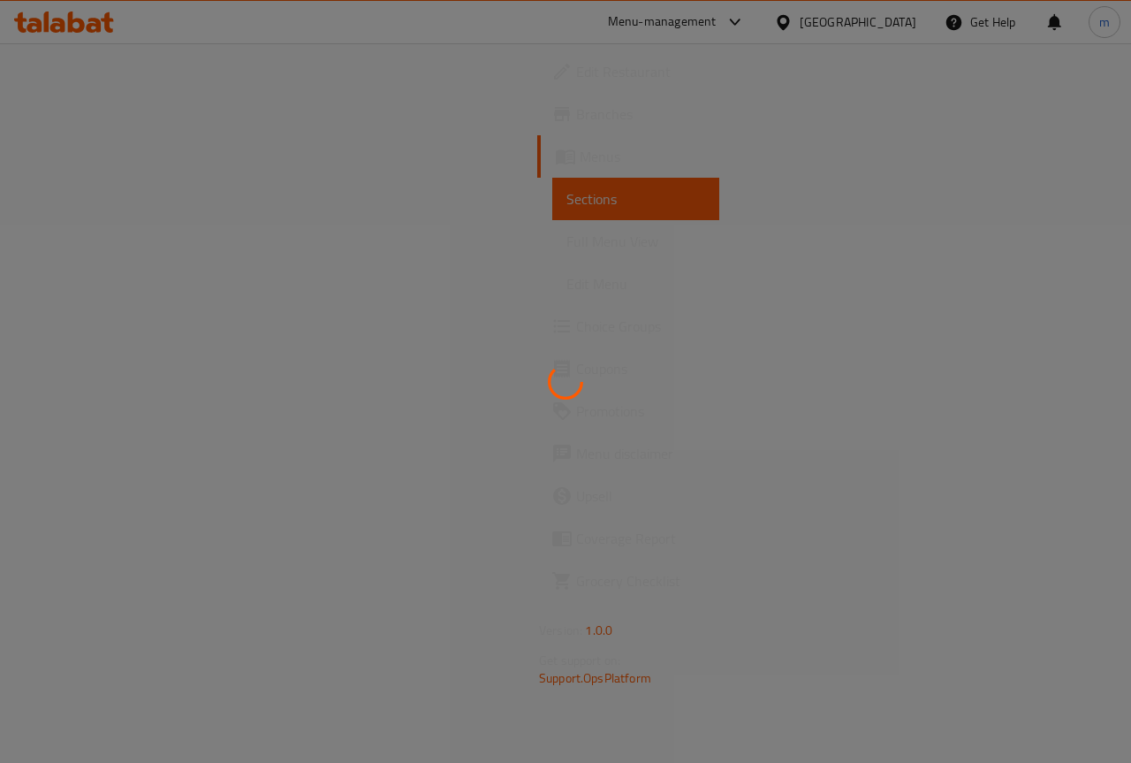
click at [121, 243] on div at bounding box center [565, 381] width 1131 height 763
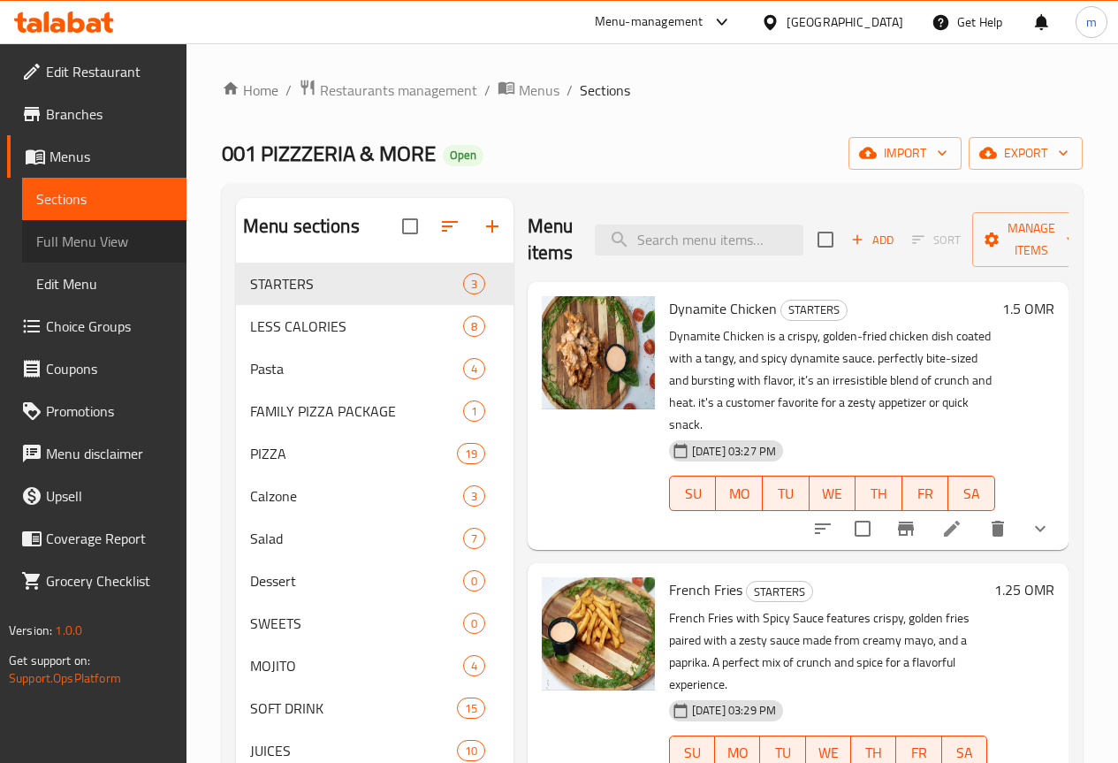
click at [121, 243] on span "Full Menu View" at bounding box center [104, 241] width 136 height 21
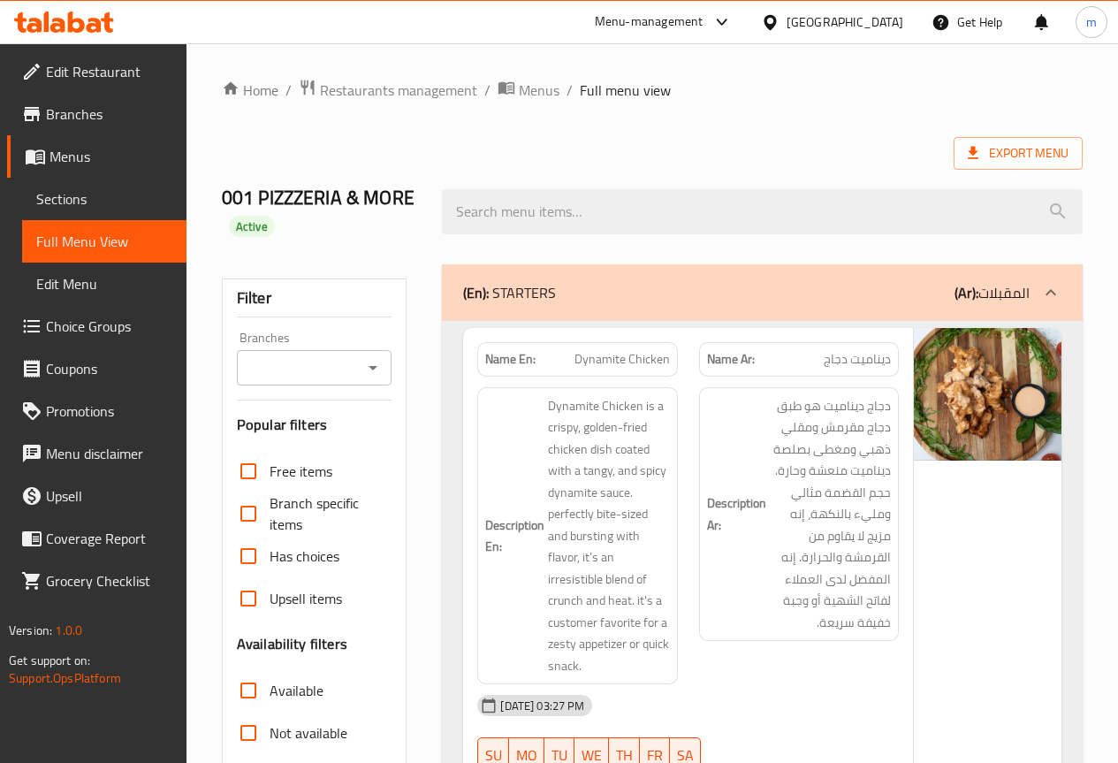
scroll to position [265, 0]
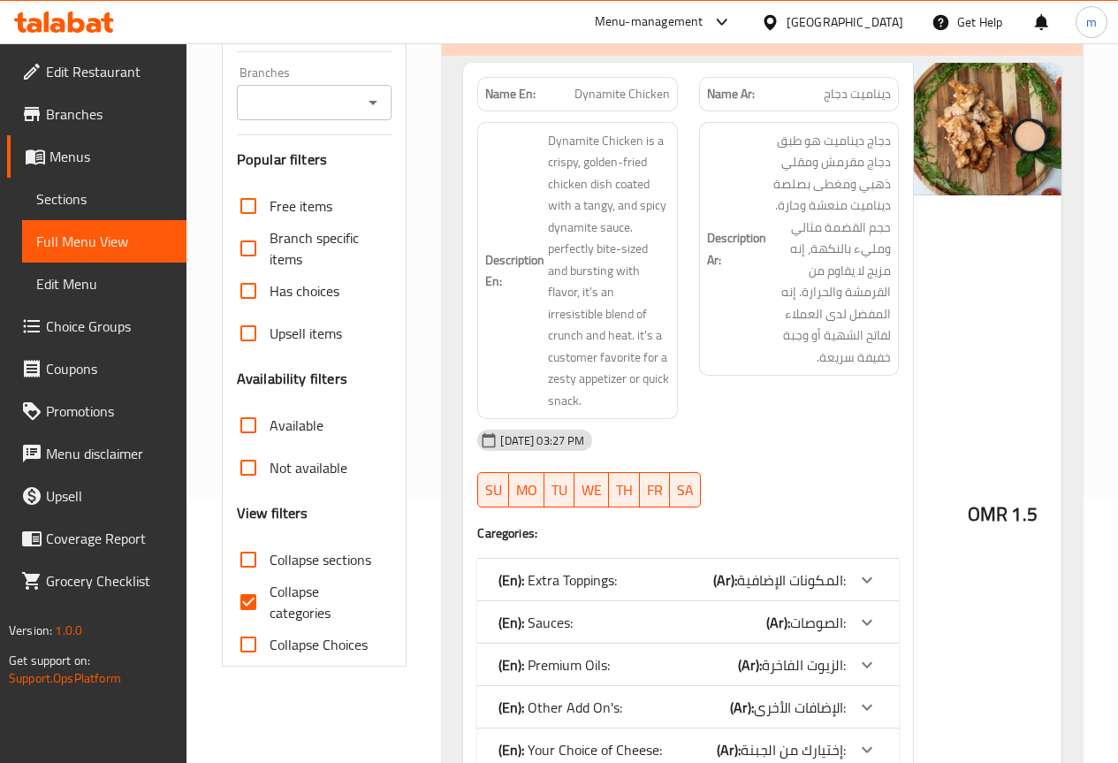
click at [243, 597] on input "Collapse categories" at bounding box center [248, 602] width 42 height 42
checkbox input "false"
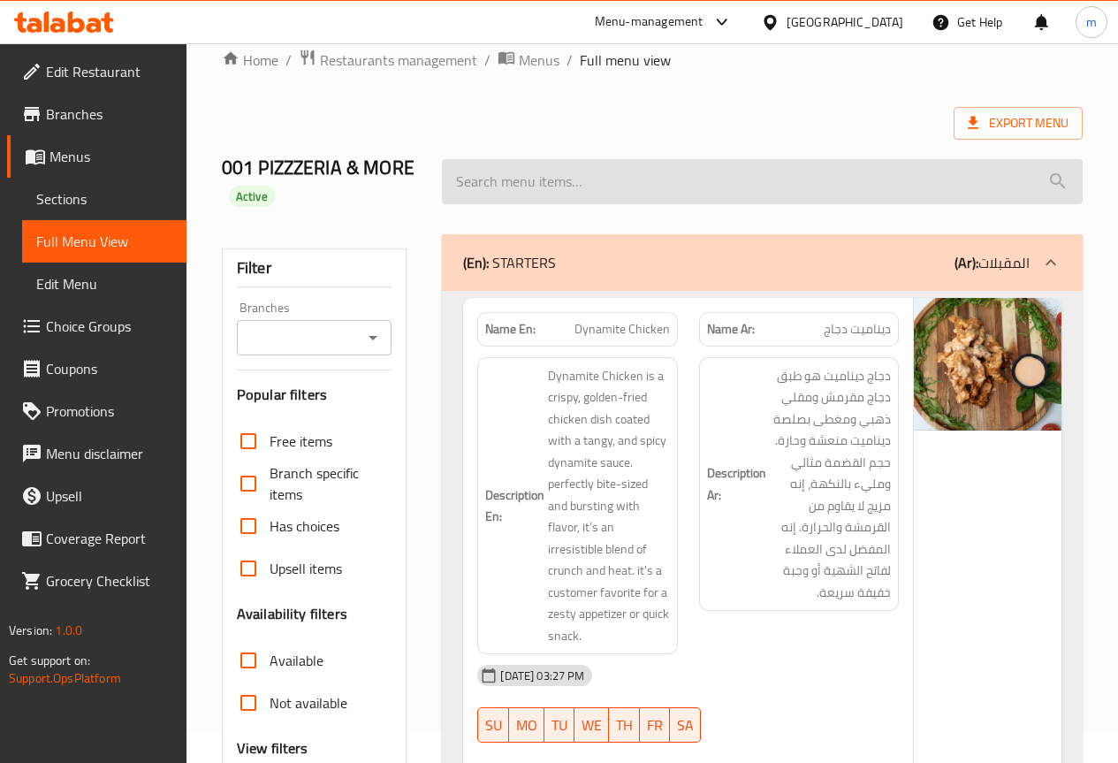
scroll to position [0, 0]
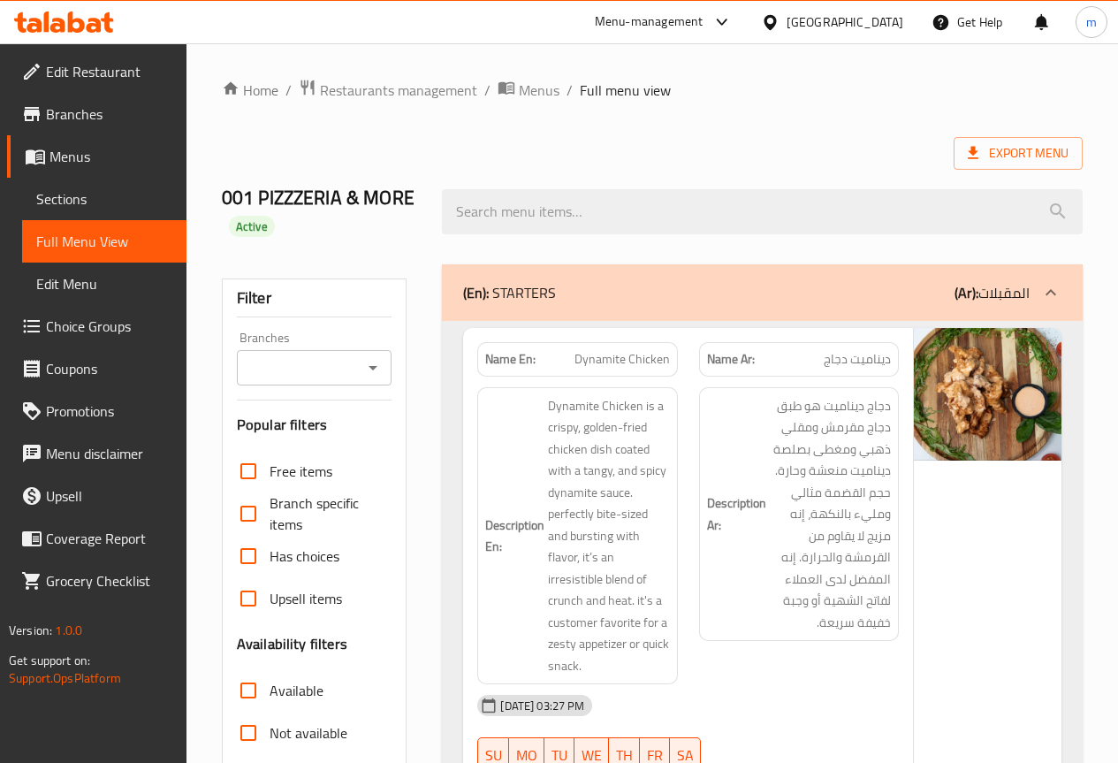
click at [90, 115] on span "Branches" at bounding box center [109, 113] width 126 height 21
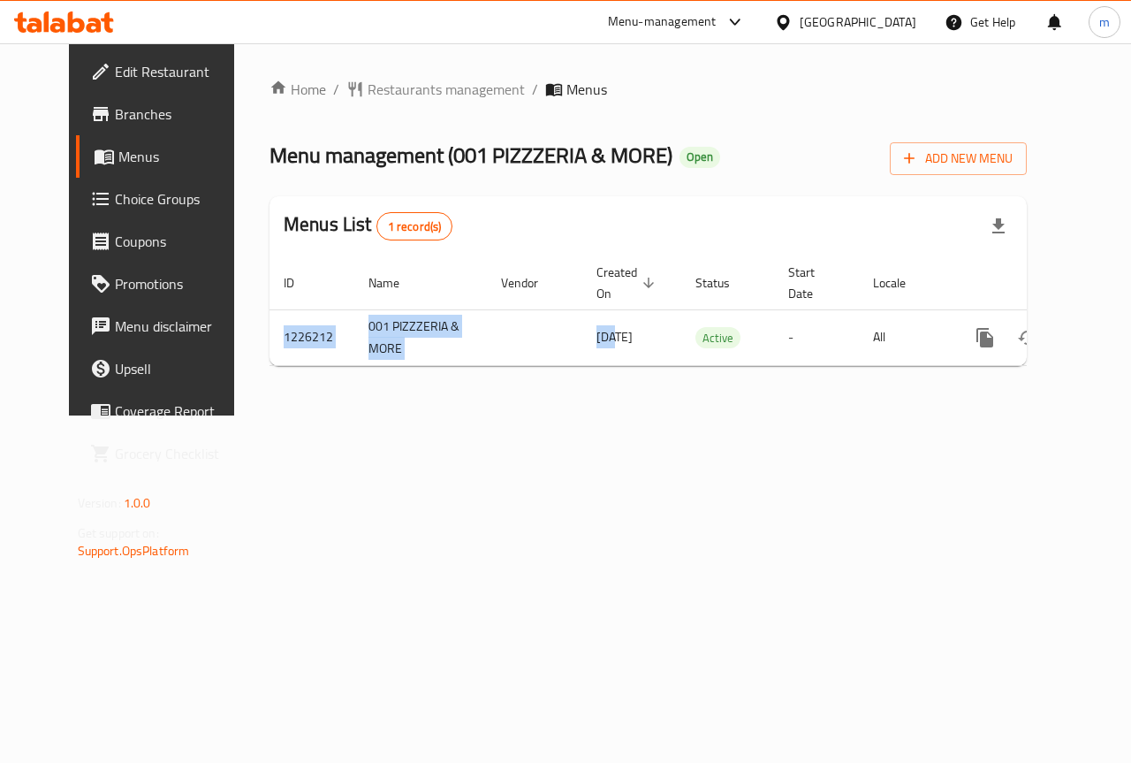
drag, startPoint x: 567, startPoint y: 361, endPoint x: 637, endPoint y: 374, distance: 70.9
click at [637, 366] on div "ID Name Vendor Created On sorted descending Status Start Date Locale Actions 12…" at bounding box center [648, 311] width 757 height 110
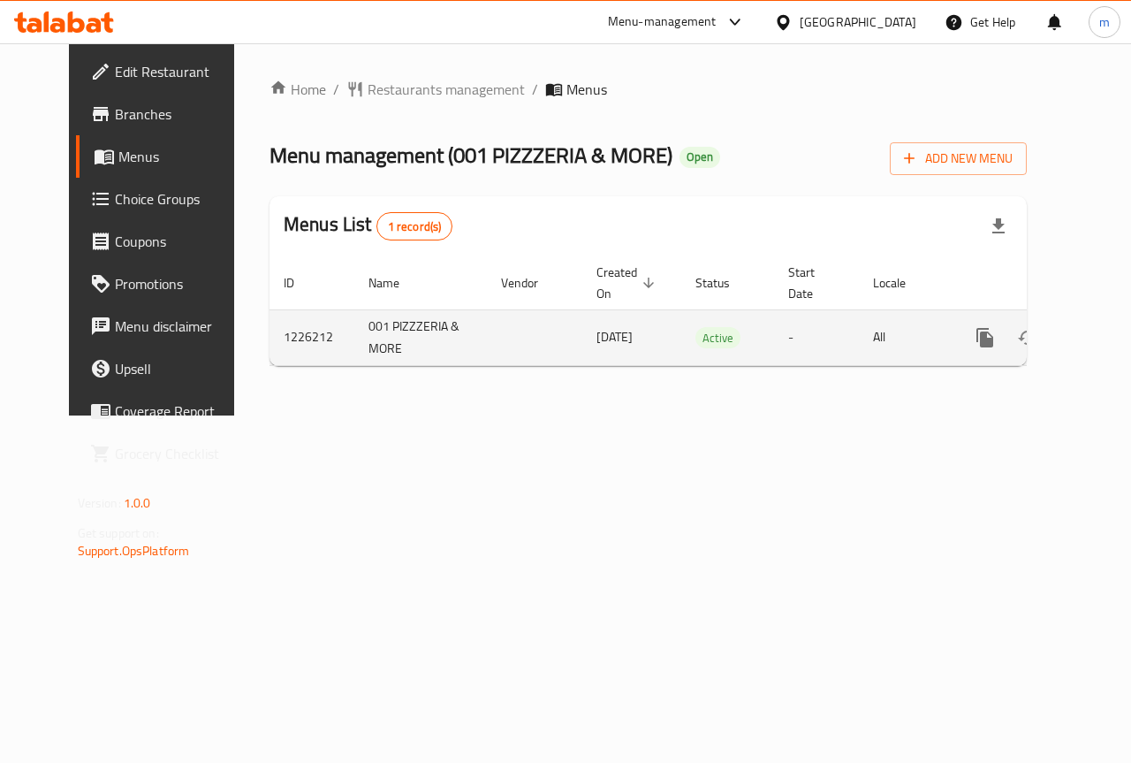
click at [611, 364] on td "13/03/2024" at bounding box center [631, 337] width 99 height 56
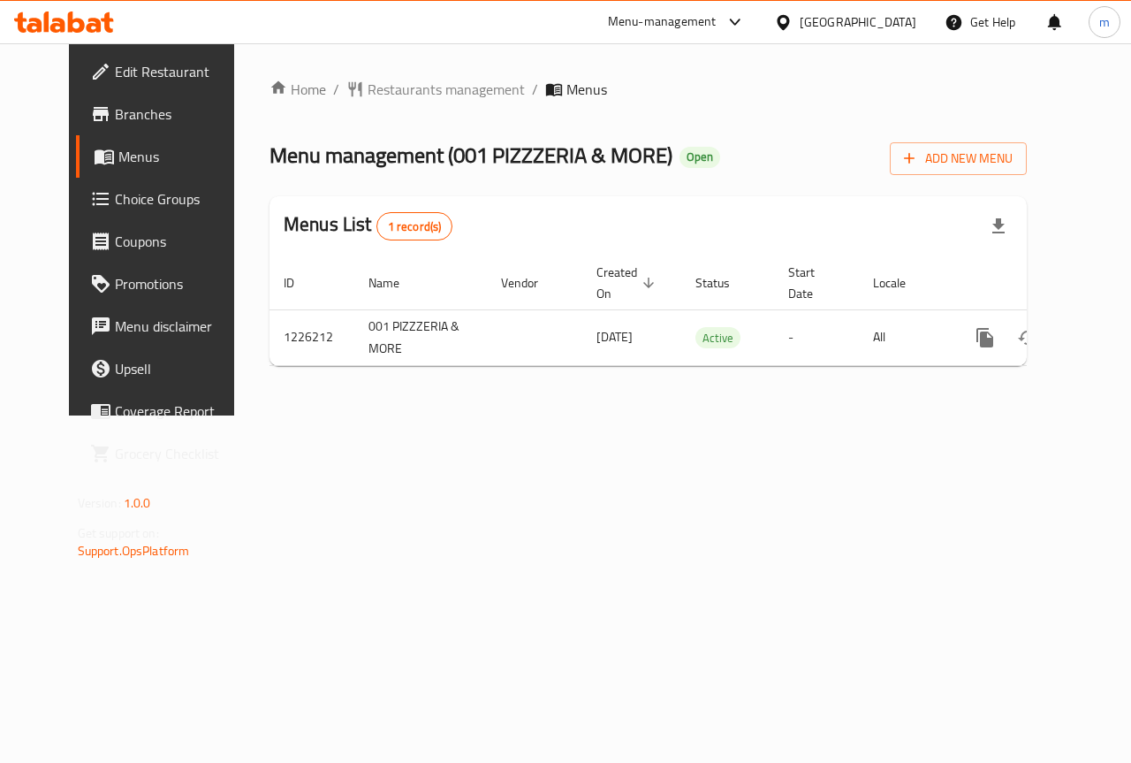
scroll to position [0, 6]
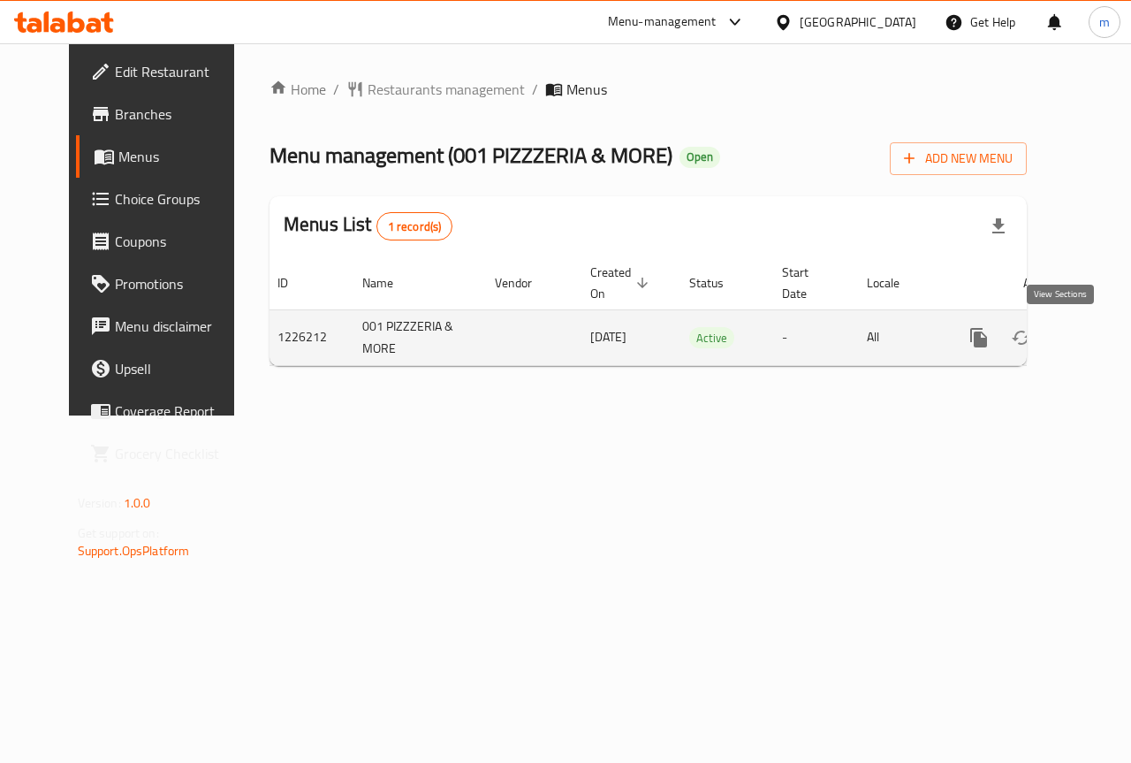
click at [1096, 340] on icon "enhanced table" at bounding box center [1106, 337] width 21 height 21
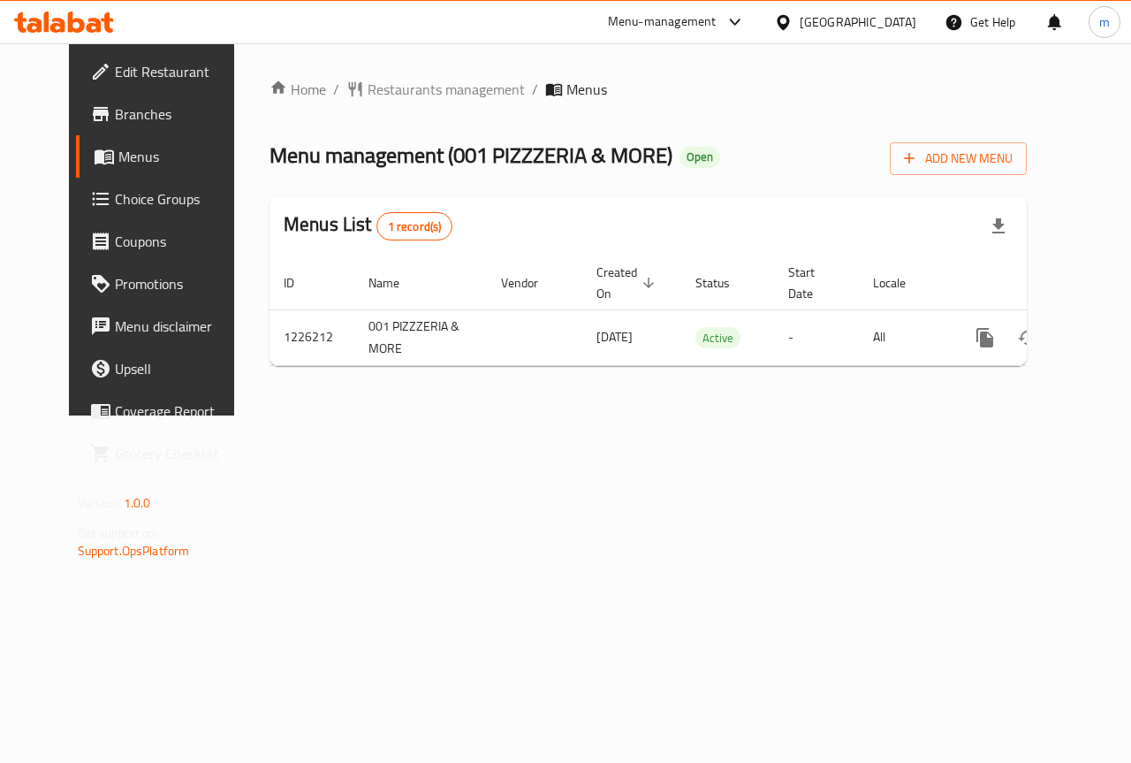
scroll to position [0, 6]
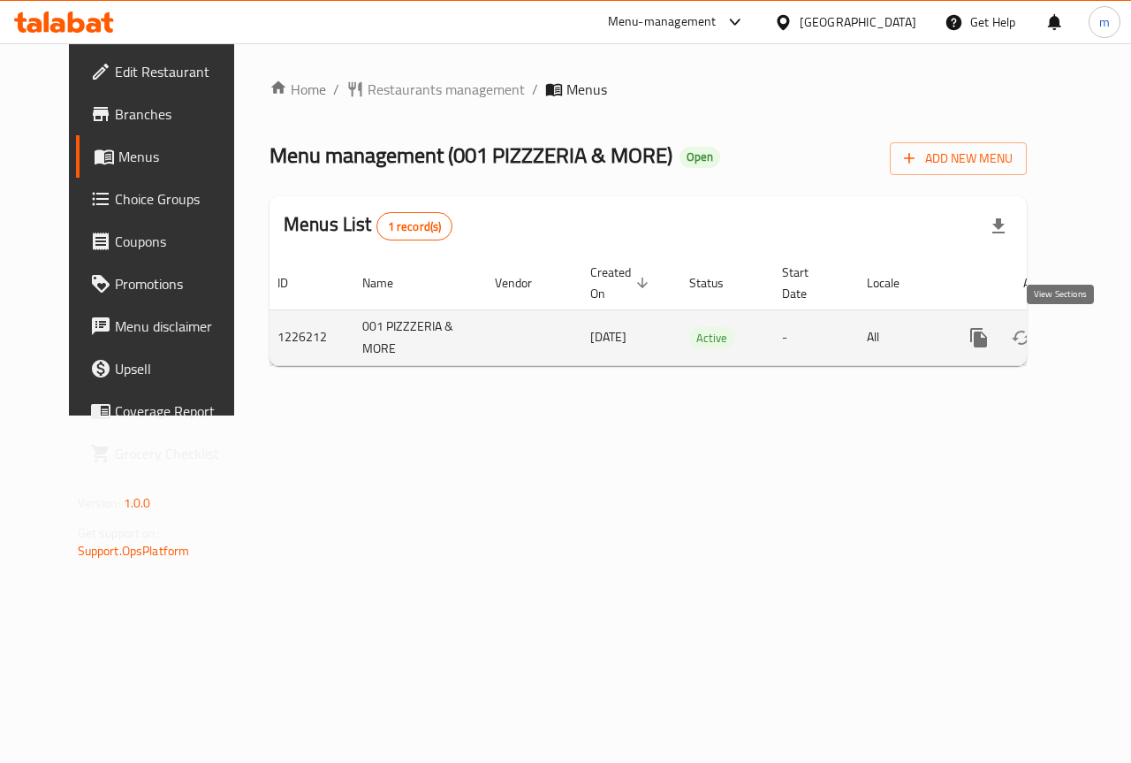
click at [1096, 343] on icon "enhanced table" at bounding box center [1106, 337] width 21 height 21
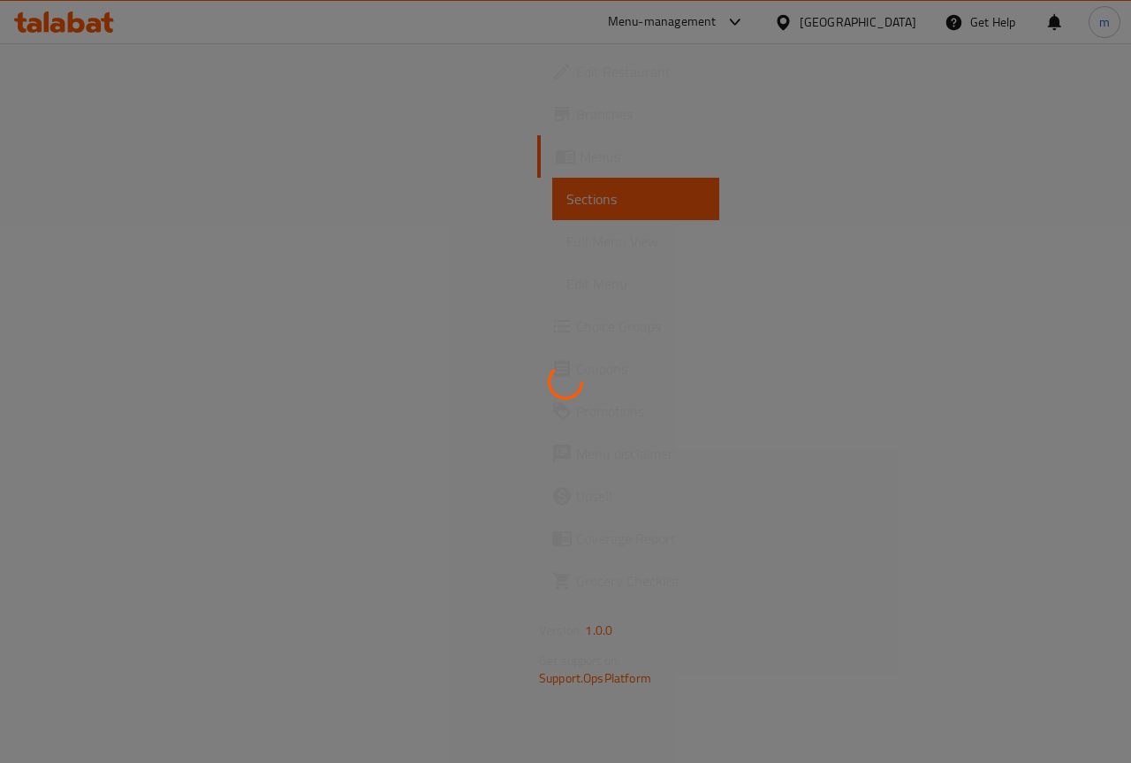
click at [114, 293] on div at bounding box center [565, 381] width 1131 height 763
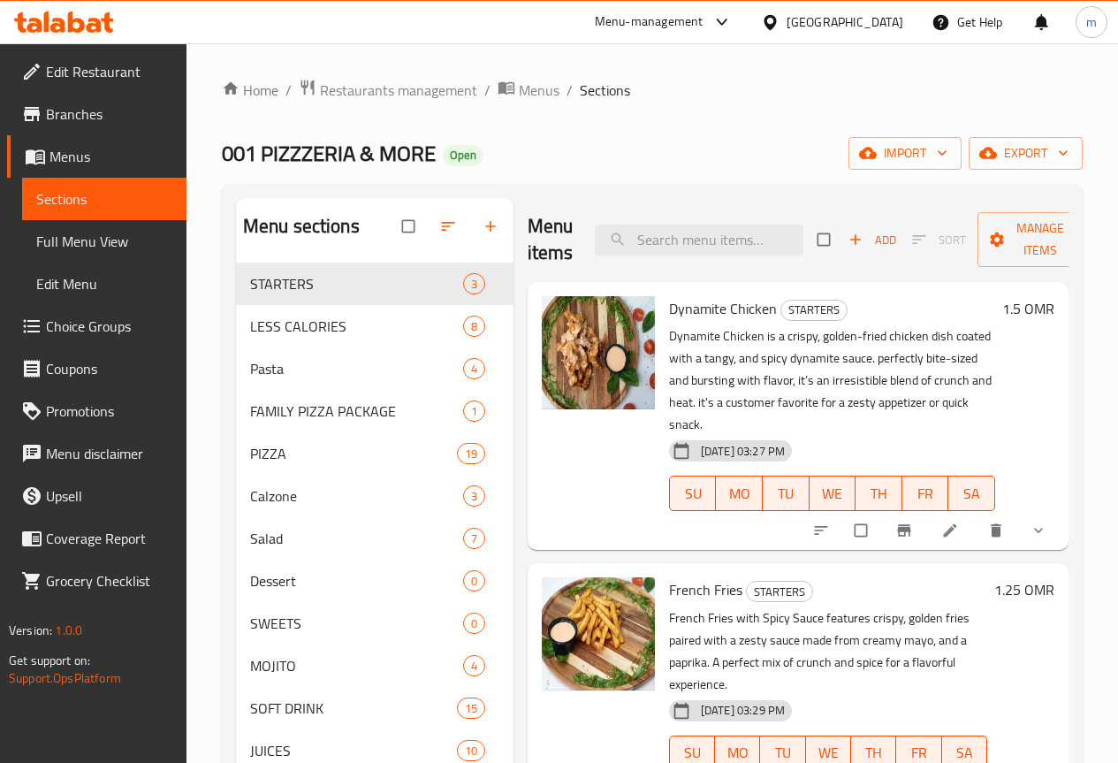
click at [87, 119] on span "Branches" at bounding box center [109, 113] width 126 height 21
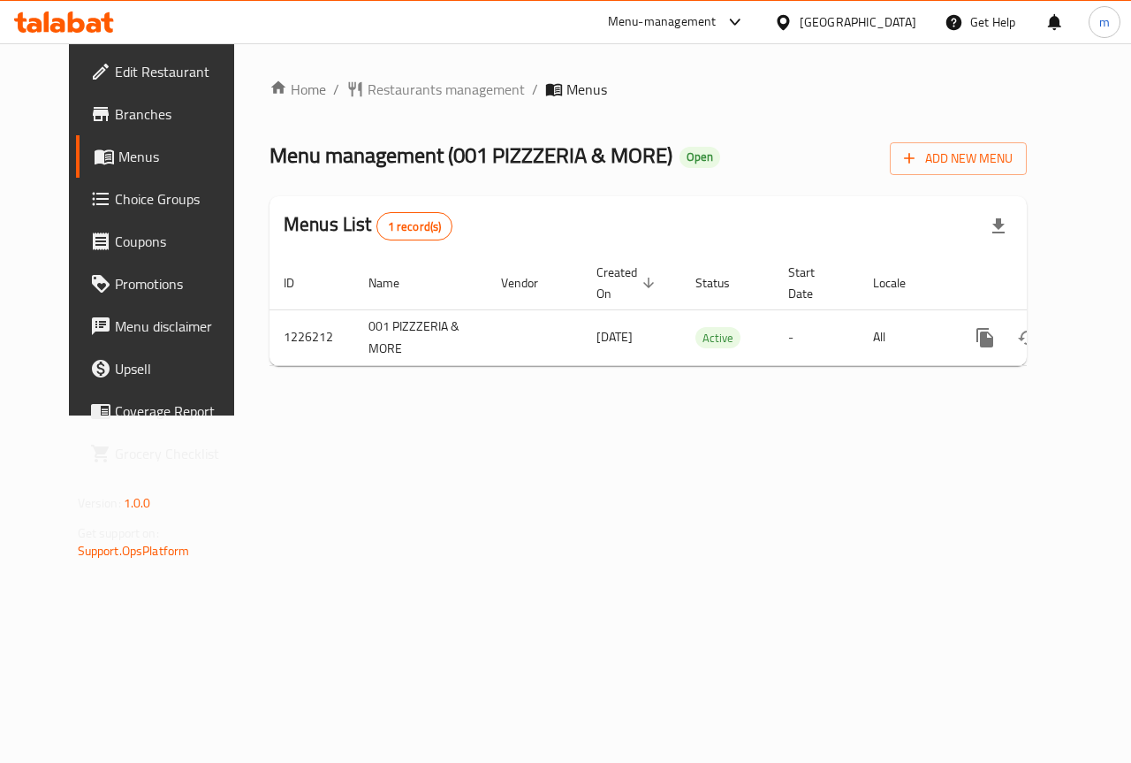
drag, startPoint x: 575, startPoint y: 380, endPoint x: 1046, endPoint y: 386, distance: 471.1
click at [907, 380] on div "Home / Restaurants management / Menus Menu management ( 001 PIZZZERIA & MORE ) …" at bounding box center [648, 229] width 757 height 301
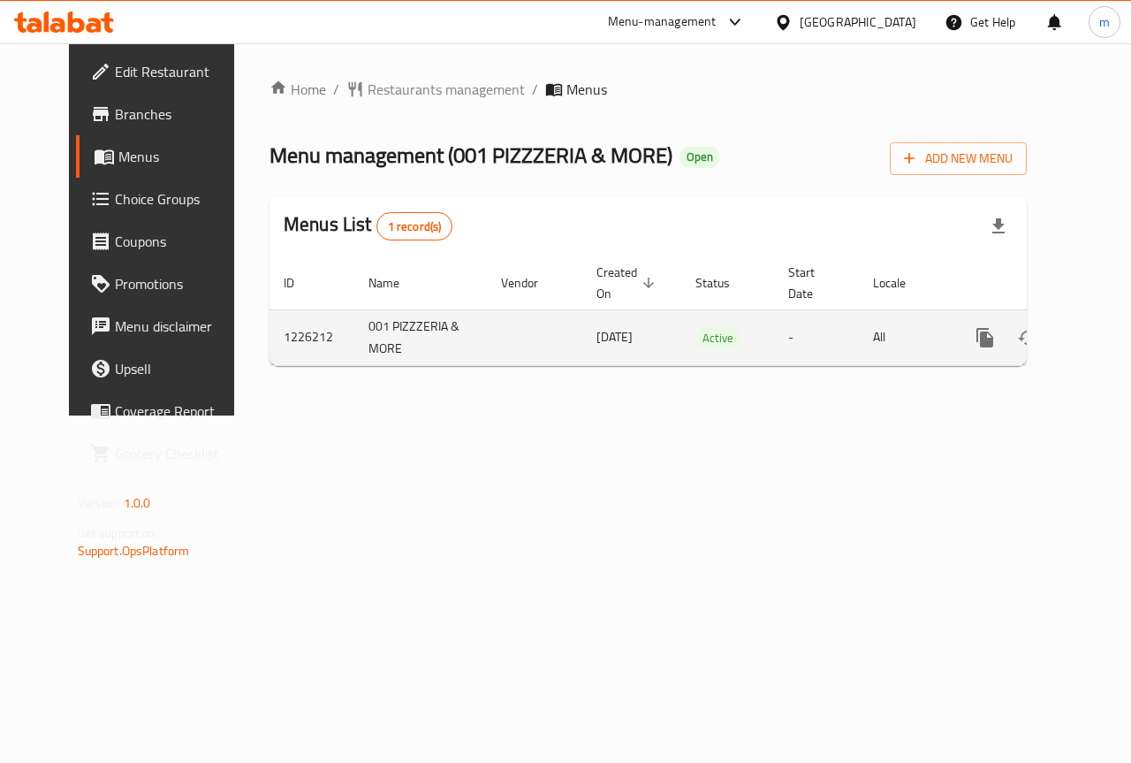
click at [1102, 345] on icon "enhanced table" at bounding box center [1112, 337] width 21 height 21
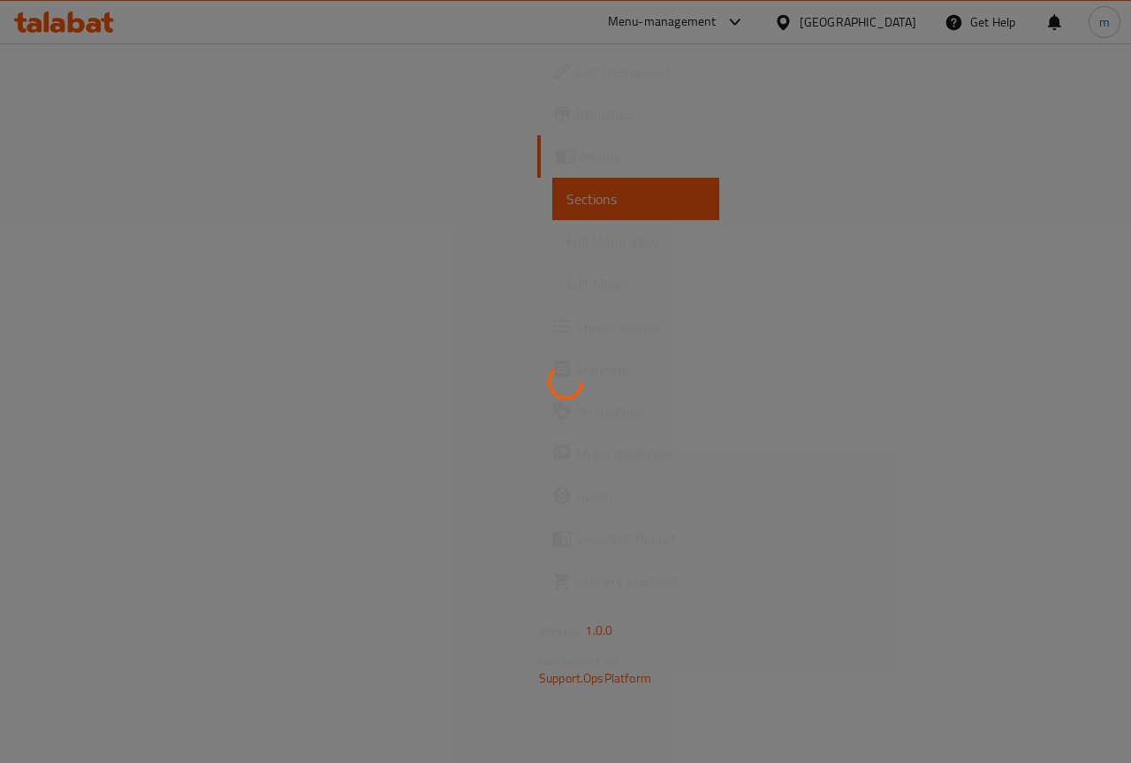
click at [108, 251] on div at bounding box center [565, 381] width 1131 height 763
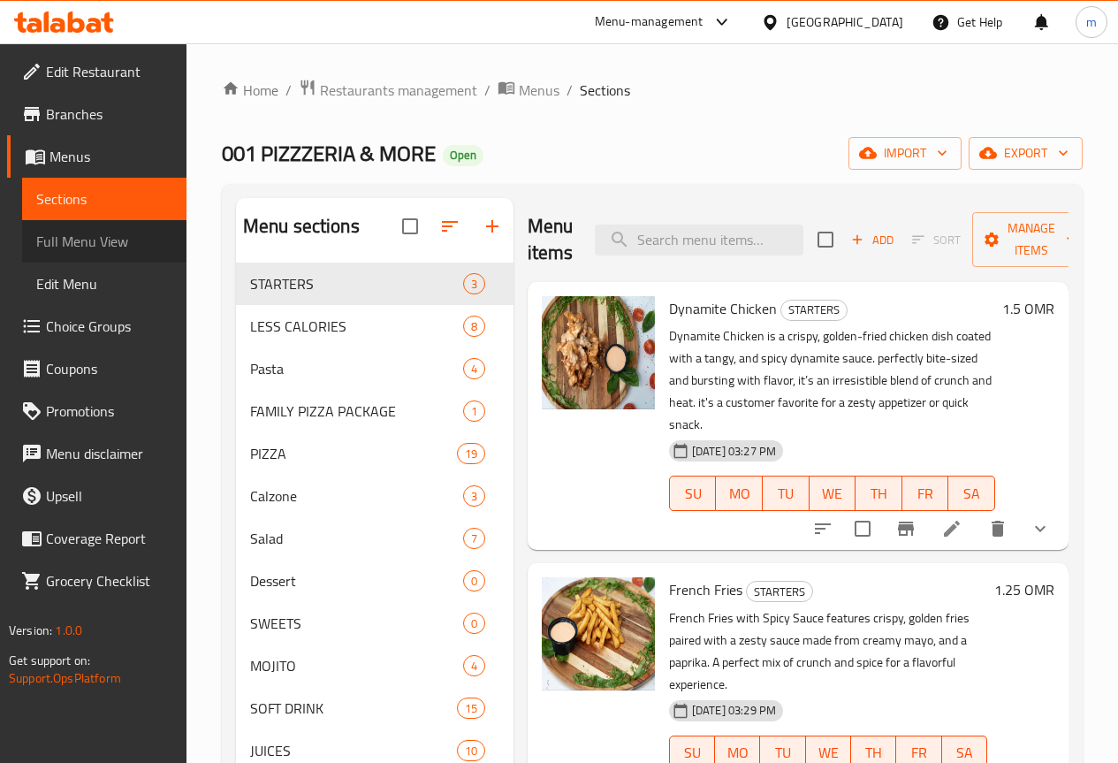
click at [108, 251] on span "Full Menu View" at bounding box center [104, 241] width 136 height 21
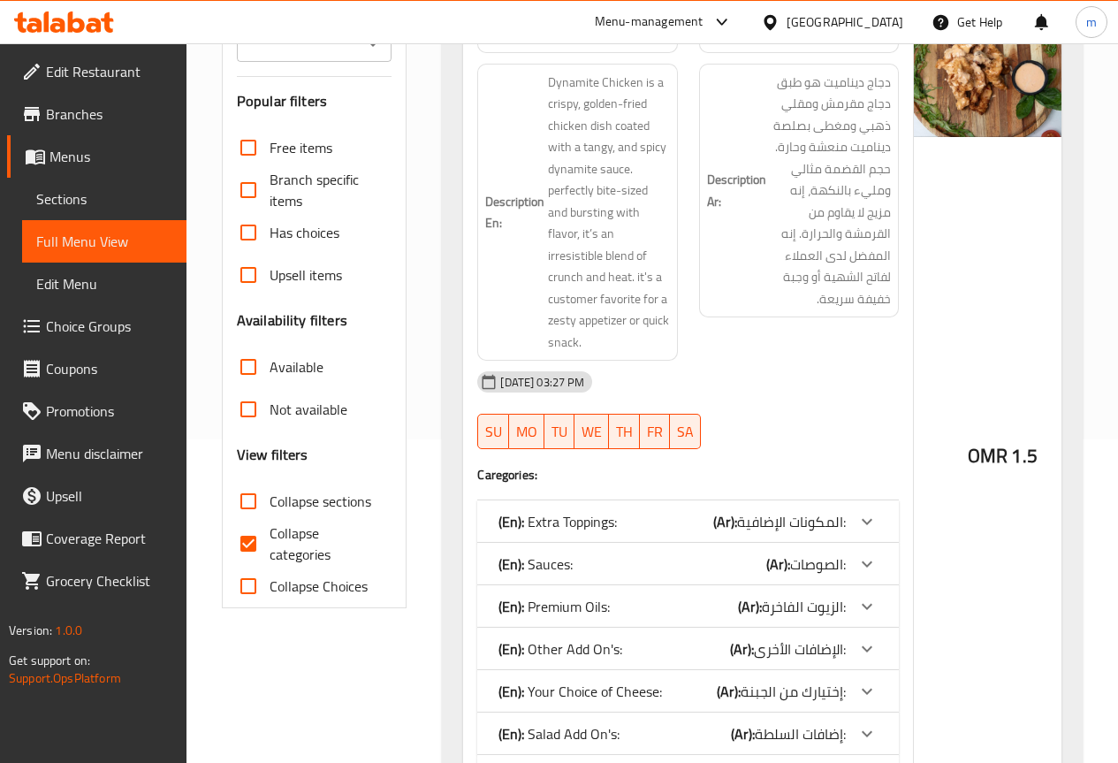
scroll to position [354, 0]
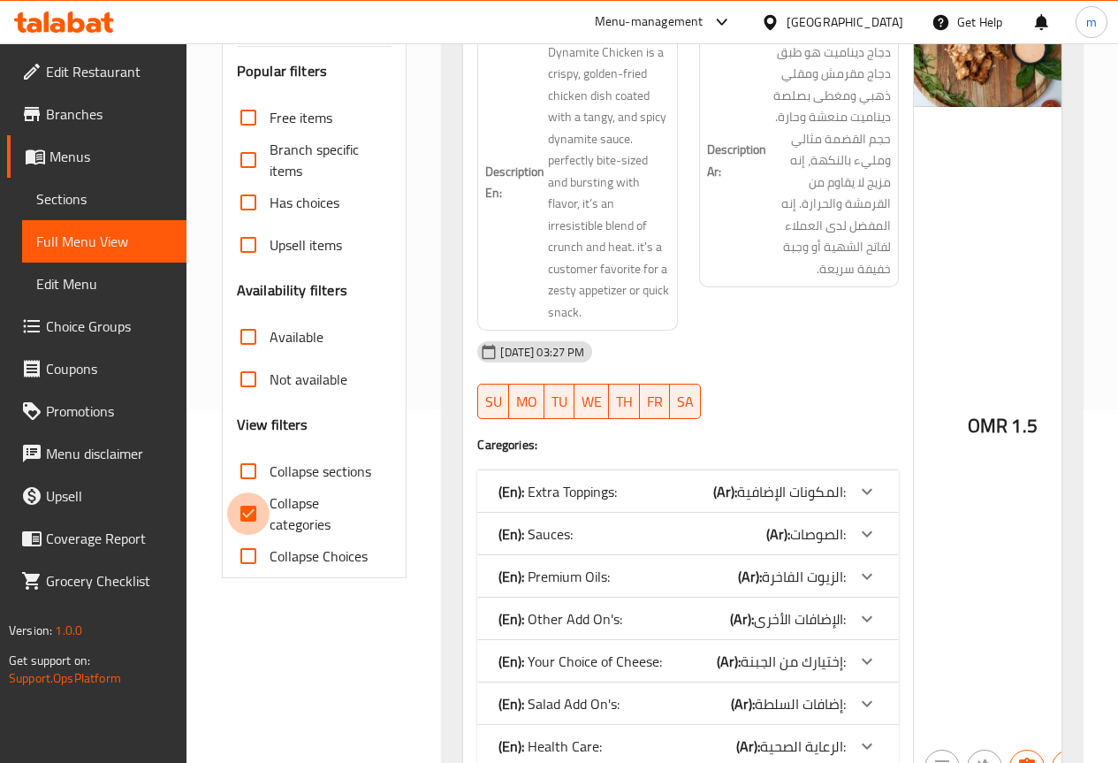
click at [254, 505] on input "Collapse categories" at bounding box center [248, 513] width 42 height 42
checkbox input "false"
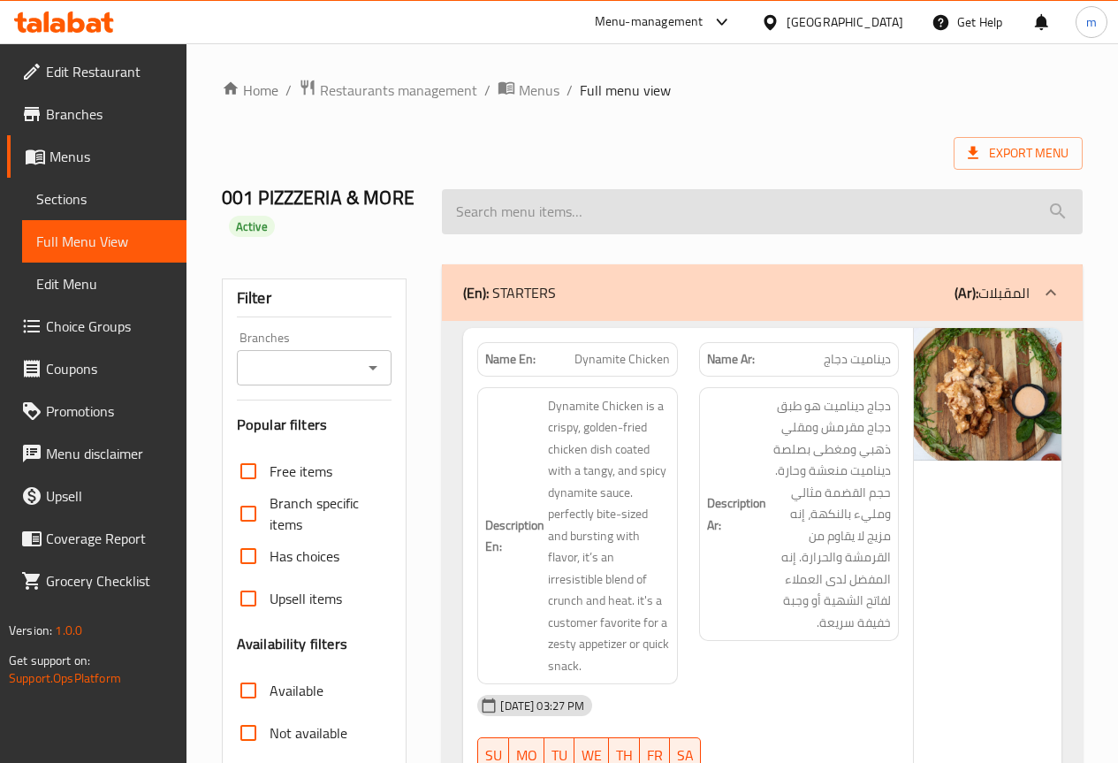
scroll to position [88, 0]
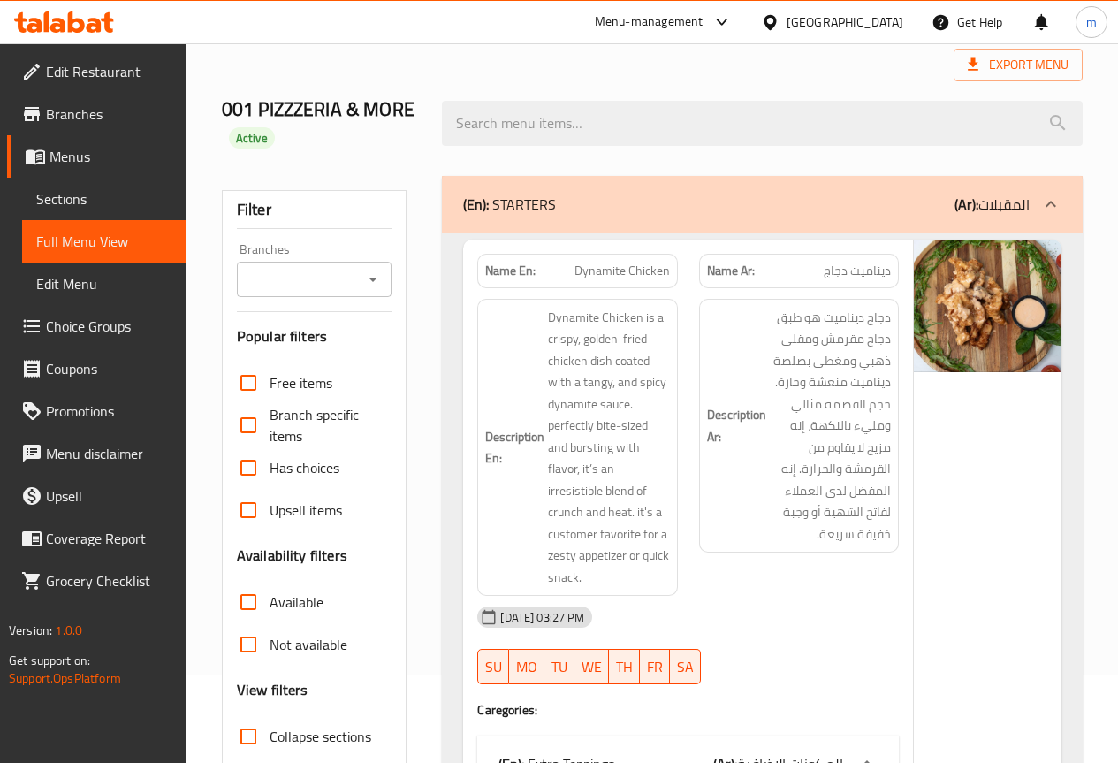
click at [582, 91] on div at bounding box center [762, 123] width 662 height 66
click at [659, 95] on div at bounding box center [762, 123] width 662 height 66
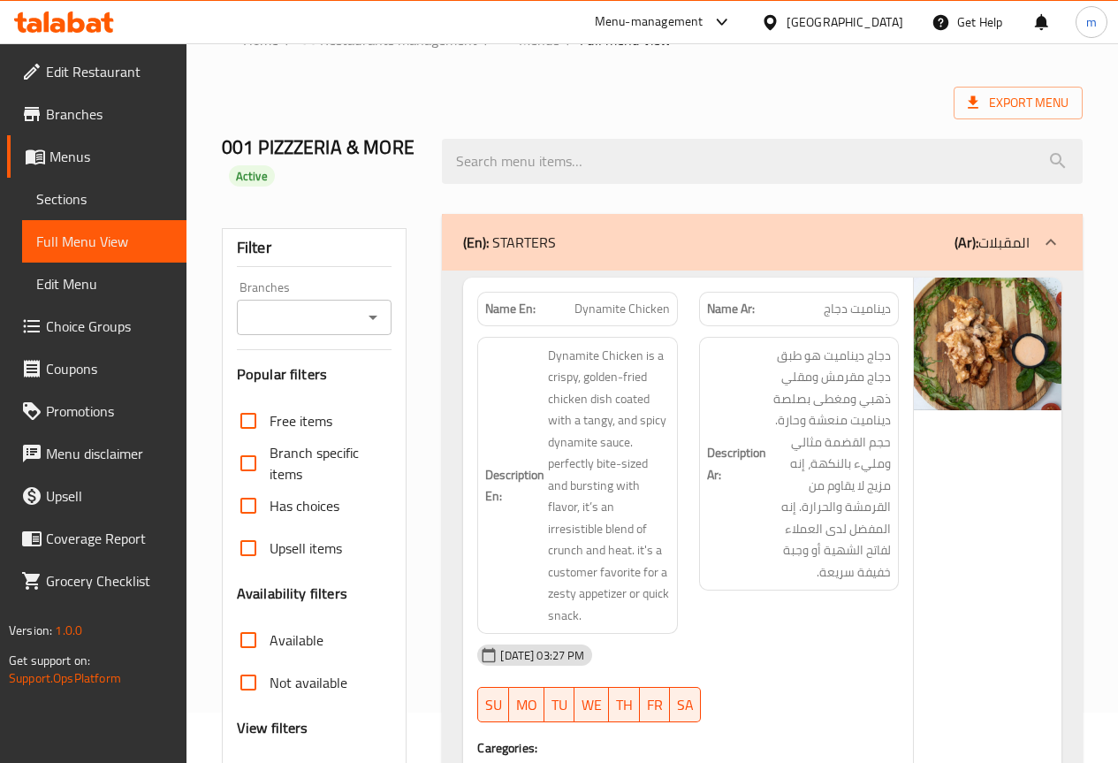
scroll to position [0, 0]
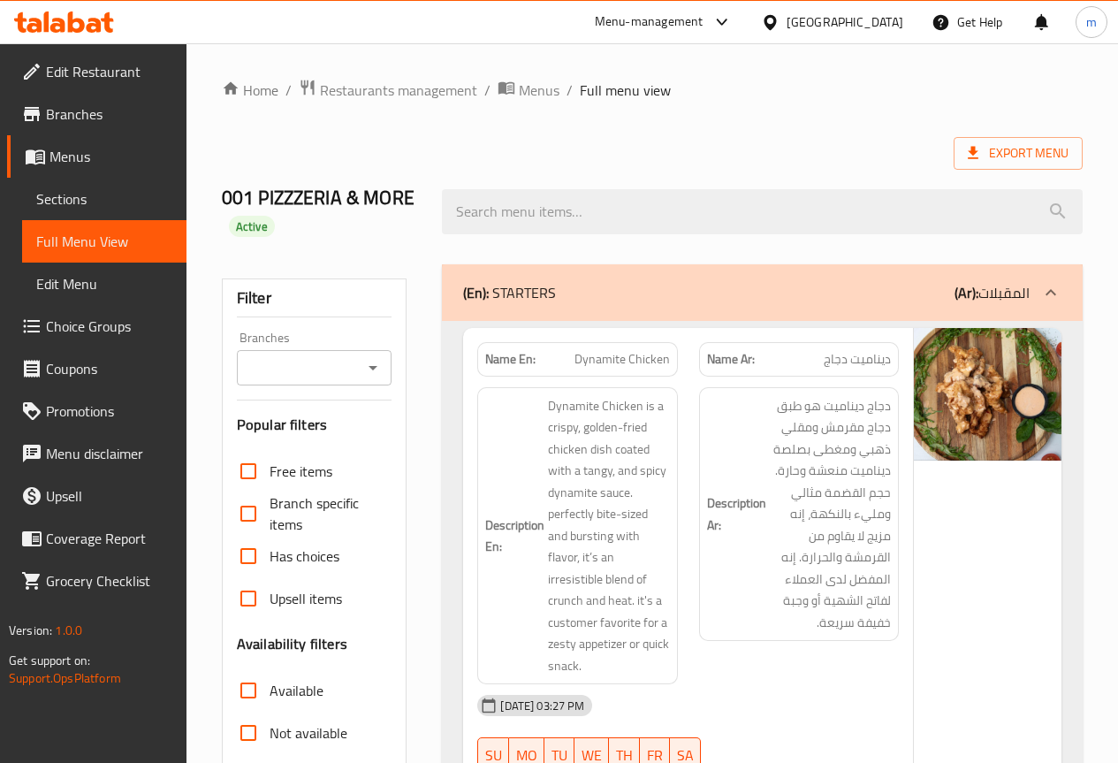
click at [126, 119] on span "Branches" at bounding box center [109, 113] width 126 height 21
click at [102, 121] on span "Branches" at bounding box center [109, 113] width 126 height 21
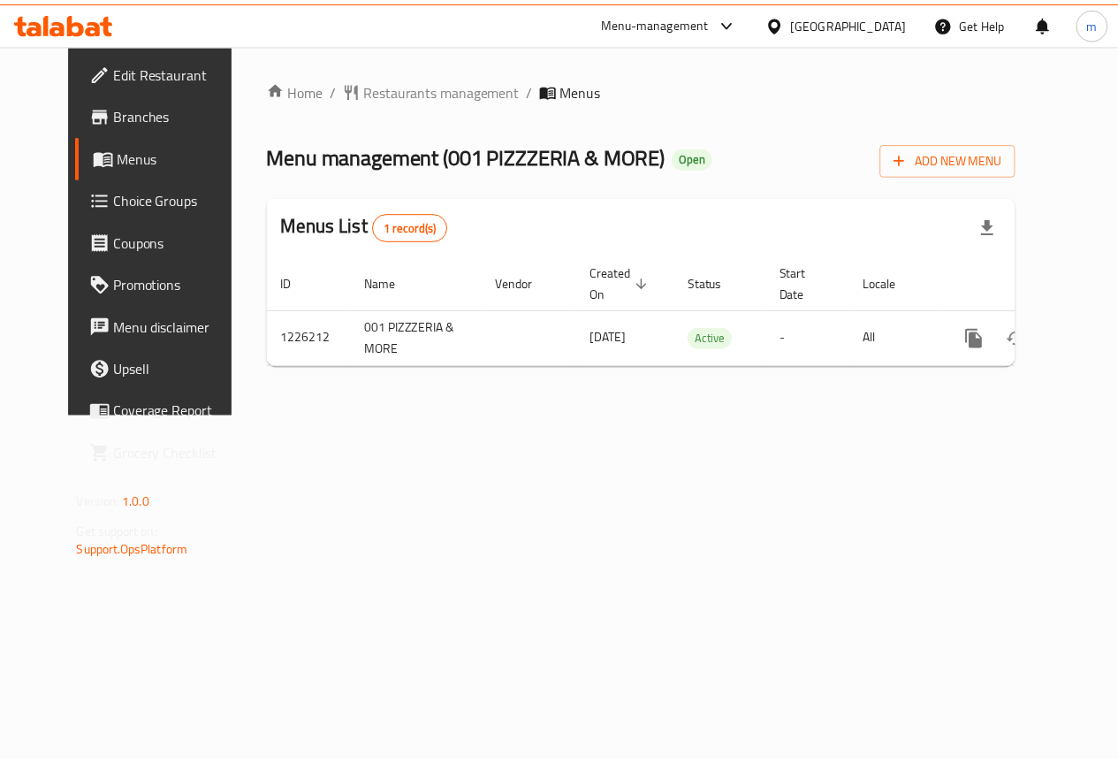
scroll to position [0, 6]
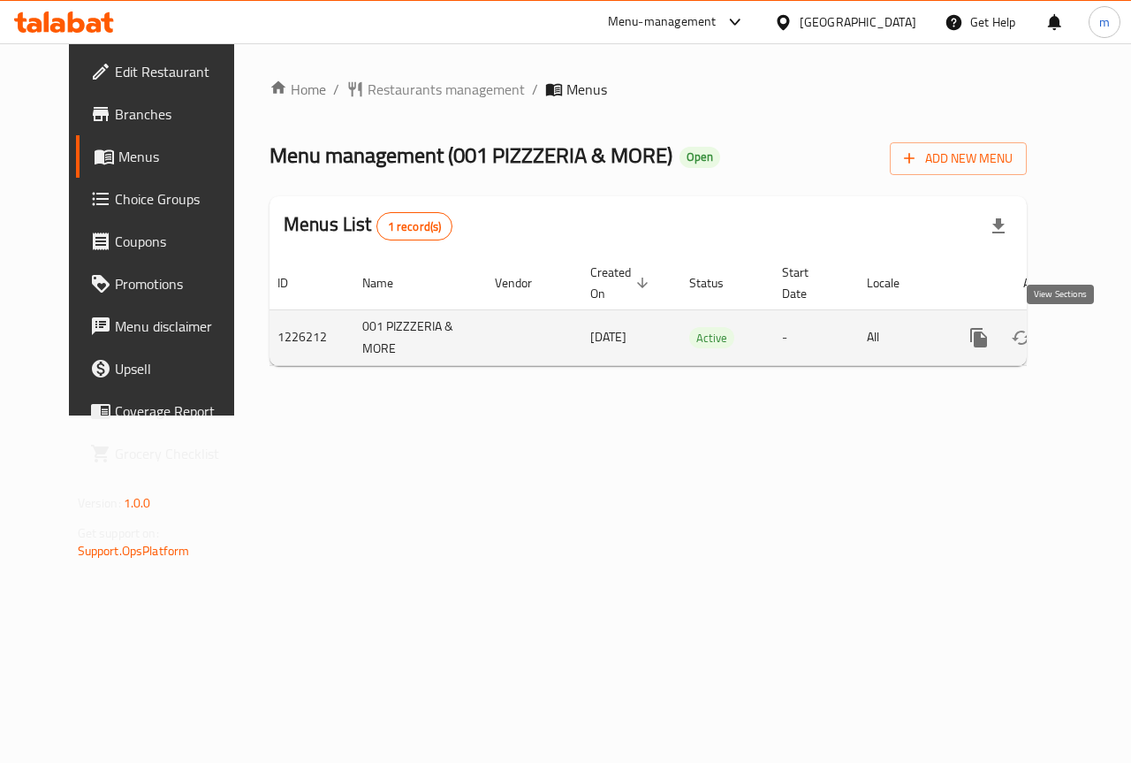
click at [1096, 328] on icon "enhanced table" at bounding box center [1106, 337] width 21 height 21
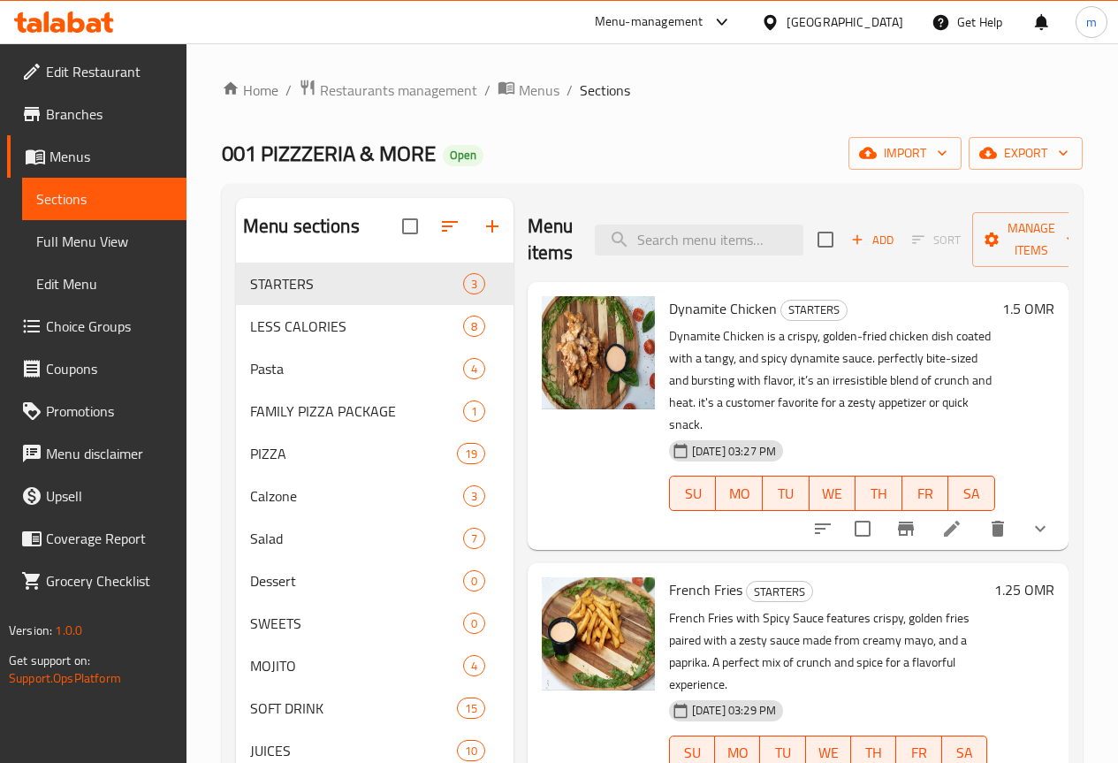
click at [94, 250] on span "Full Menu View" at bounding box center [104, 241] width 136 height 21
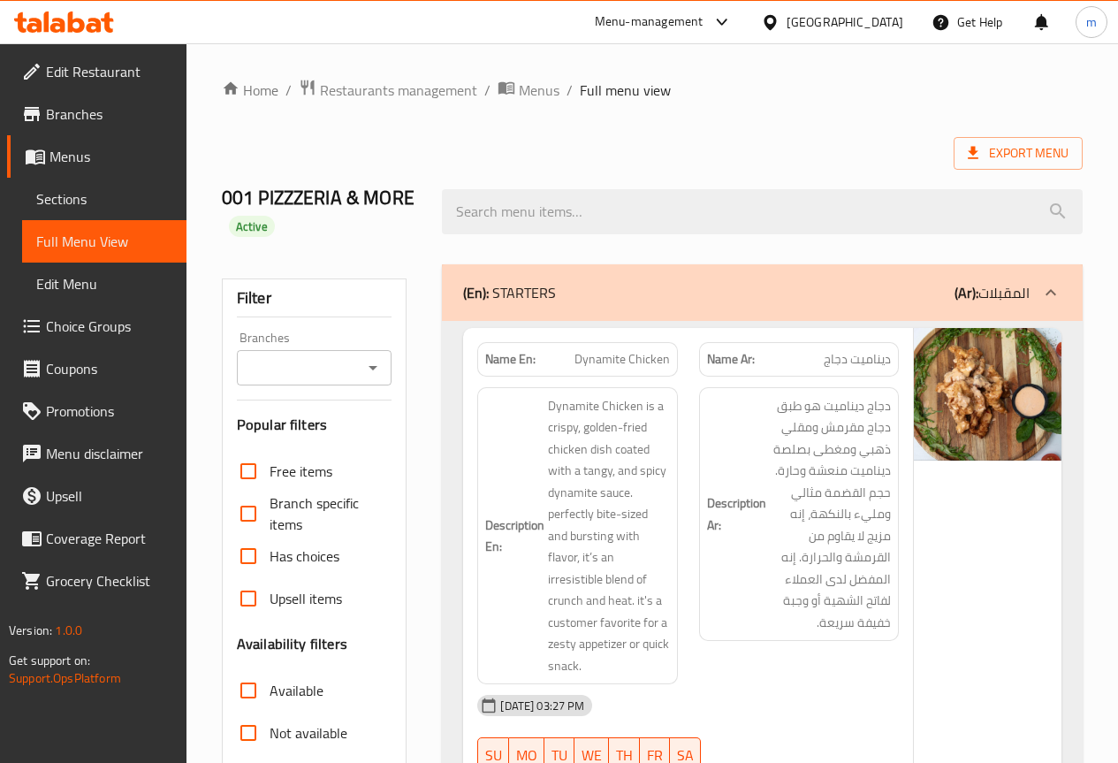
scroll to position [442, 0]
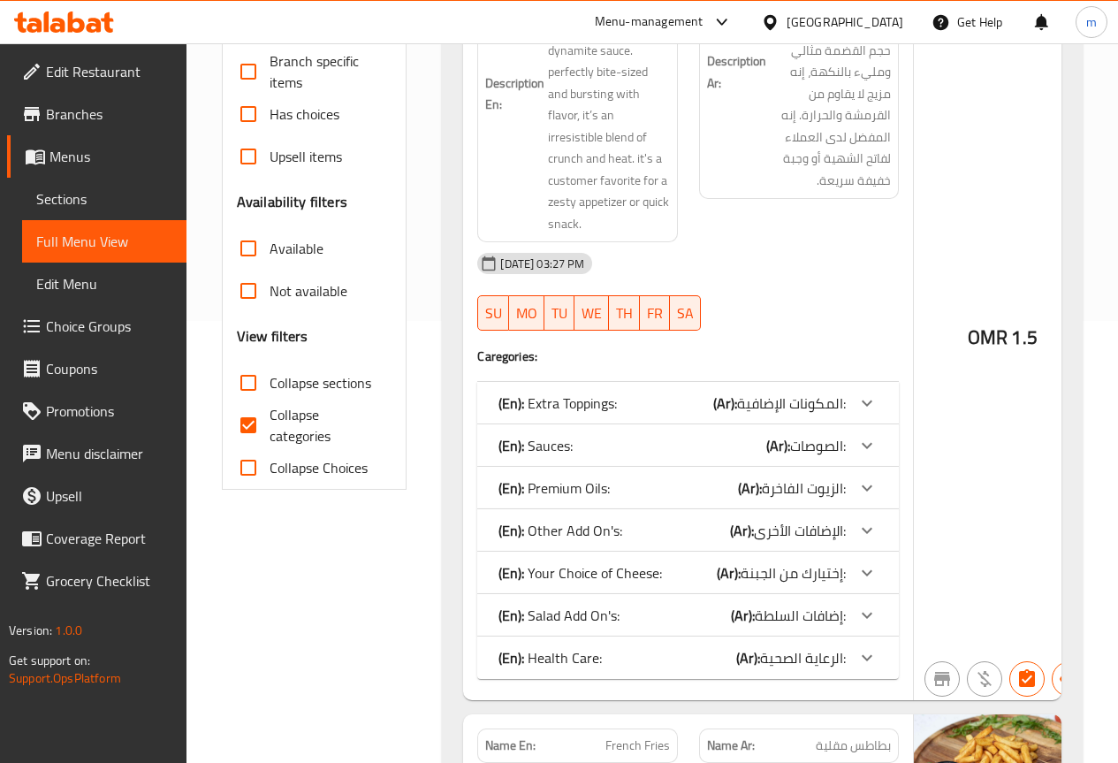
drag, startPoint x: 248, startPoint y: 415, endPoint x: 427, endPoint y: 339, distance: 194.0
click at [249, 415] on input "Collapse categories" at bounding box center [248, 425] width 42 height 42
checkbox input "false"
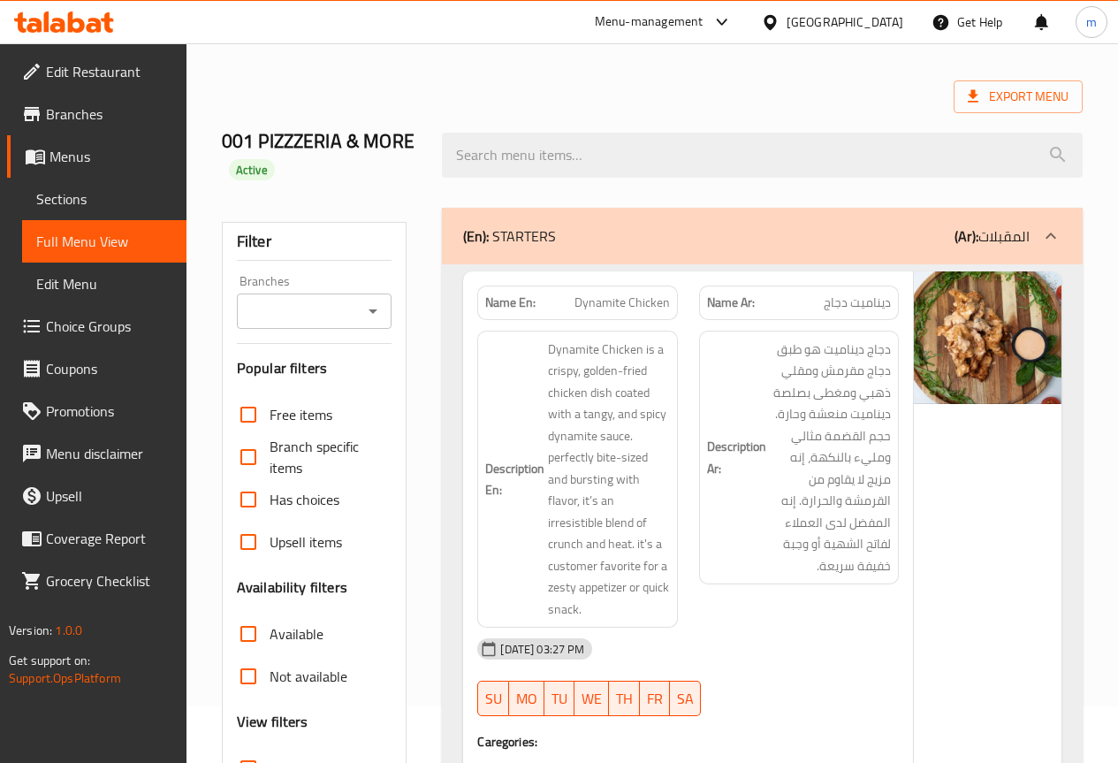
scroll to position [88, 0]
